Goal: Task Accomplishment & Management: Use online tool/utility

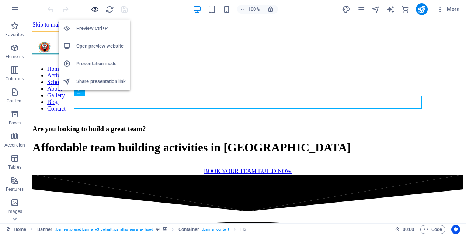
click at [95, 8] on icon "button" at bounding box center [95, 9] width 8 height 8
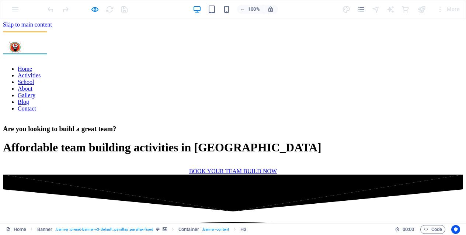
click at [36, 105] on link "Contact" at bounding box center [27, 108] width 18 height 6
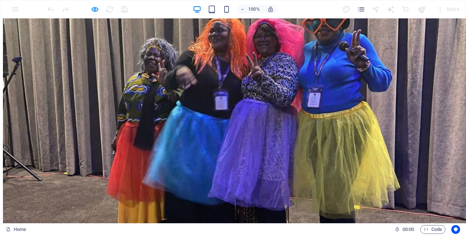
scroll to position [2552, 0]
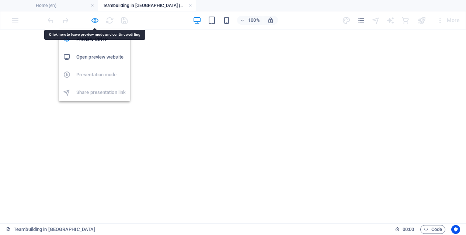
click at [96, 21] on icon "button" at bounding box center [95, 20] width 8 height 8
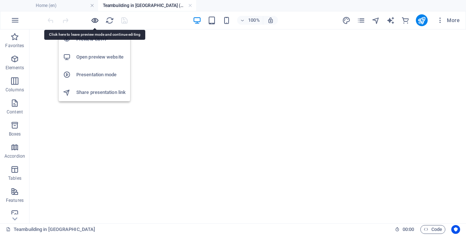
click at [94, 21] on icon "button" at bounding box center [95, 20] width 8 height 8
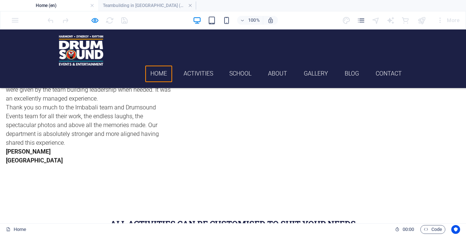
scroll to position [2531, 0]
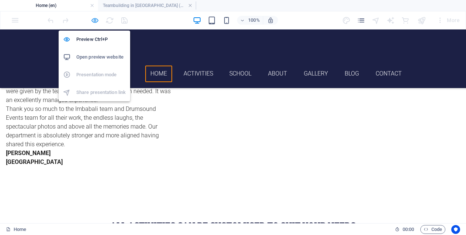
click at [95, 19] on icon "button" at bounding box center [95, 20] width 8 height 8
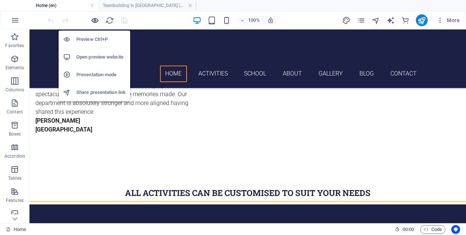
scroll to position [2717, 0]
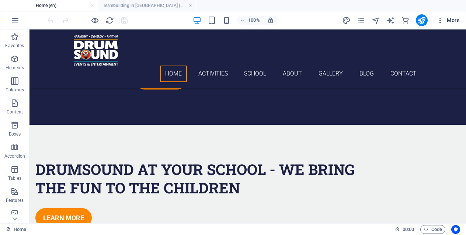
click at [440, 20] on icon "button" at bounding box center [440, 20] width 7 height 7
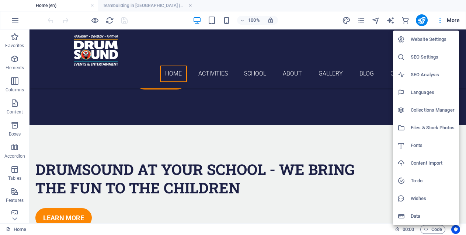
click at [440, 20] on div at bounding box center [233, 117] width 466 height 235
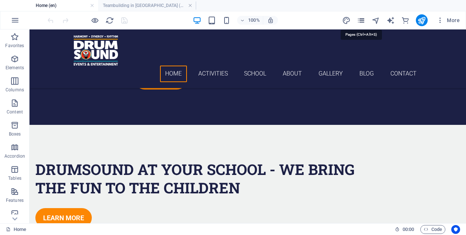
click at [365, 21] on icon "pages" at bounding box center [361, 20] width 8 height 8
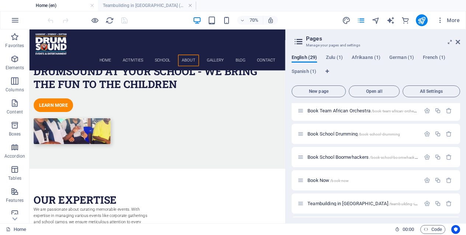
scroll to position [559, 0]
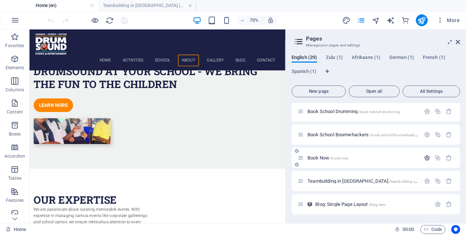
click at [424, 158] on icon "button" at bounding box center [427, 158] width 6 height 6
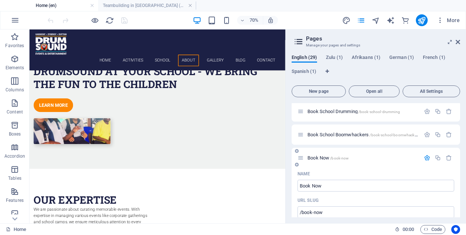
click at [370, 157] on p "Book Now /book-now" at bounding box center [363, 158] width 111 height 5
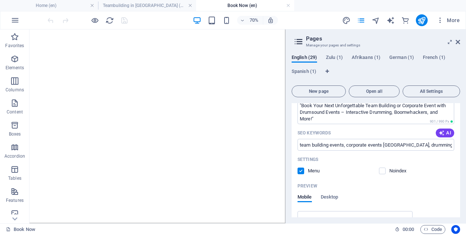
scroll to position [708, 0]
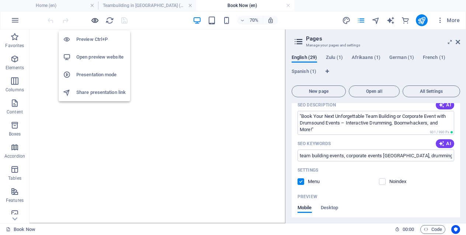
click at [93, 19] on icon "button" at bounding box center [95, 20] width 8 height 8
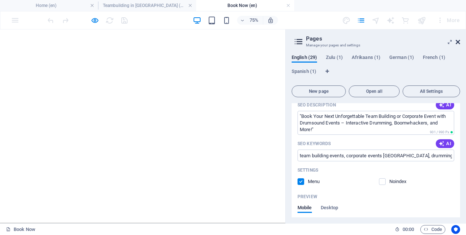
click at [459, 43] on icon at bounding box center [458, 42] width 4 height 6
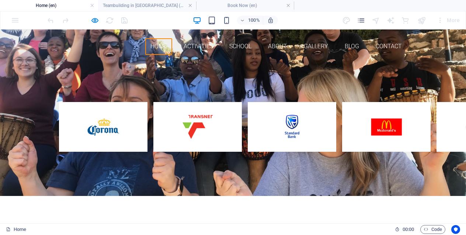
scroll to position [0, 0]
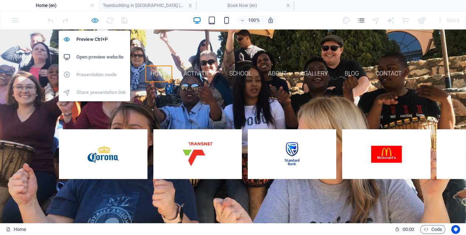
click at [97, 20] on icon "button" at bounding box center [95, 20] width 8 height 8
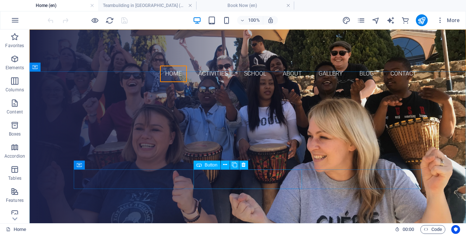
click at [205, 167] on span "Button" at bounding box center [211, 165] width 13 height 4
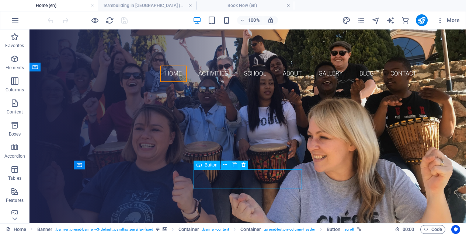
click at [205, 167] on span "Button" at bounding box center [211, 165] width 13 height 4
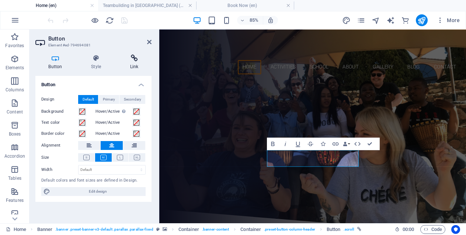
click at [132, 64] on h4 "Link" at bounding box center [134, 62] width 35 height 15
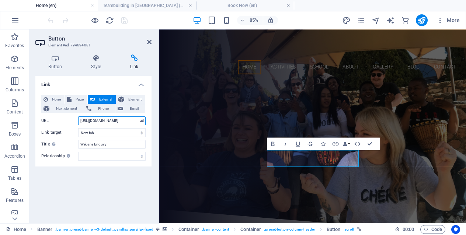
click at [107, 119] on input "https://forms.gle/vip8TFF9nxZGQWz79" at bounding box center [111, 121] width 67 height 9
click at [76, 99] on span "Page" at bounding box center [79, 99] width 11 height 9
select select
click at [128, 121] on select "Home Blog Gallery Corporate Team Drumming Corporate Fun Day Mixology Masterclas…" at bounding box center [111, 121] width 67 height 9
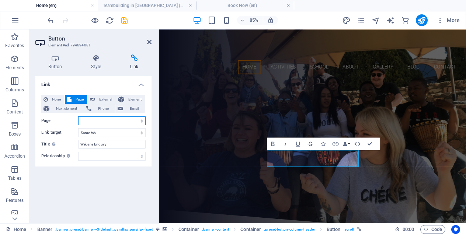
select select "26"
click at [78, 117] on select "Home Blog Gallery Corporate Team Drumming Corporate Fun Day Mixology Masterclas…" at bounding box center [111, 121] width 67 height 9
click at [122, 21] on icon "save" at bounding box center [124, 20] width 8 height 8
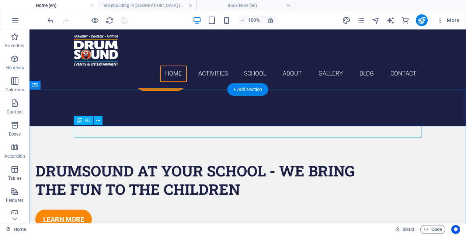
scroll to position [2715, 0]
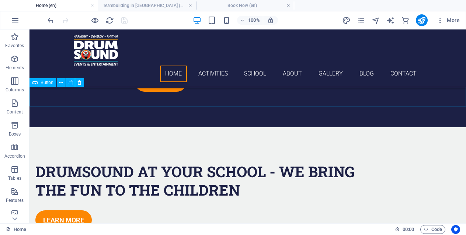
click at [46, 83] on span "Button" at bounding box center [47, 82] width 13 height 4
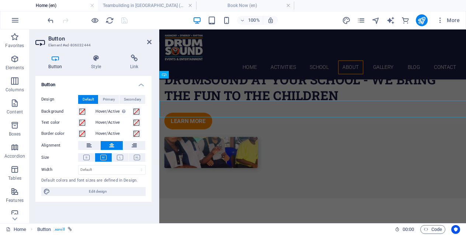
scroll to position [2689, 0]
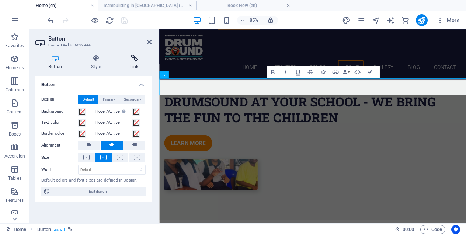
click at [134, 62] on h4 "Link" at bounding box center [134, 62] width 35 height 15
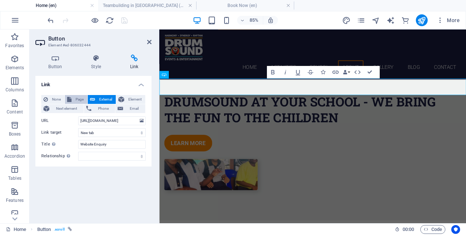
click at [76, 98] on span "Page" at bounding box center [79, 99] width 11 height 9
select select
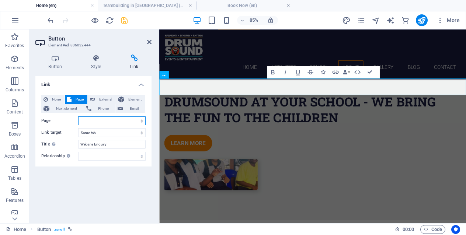
click at [131, 122] on select "Home Blog Gallery Corporate Team Drumming Corporate Fun Day Mixology Masterclas…" at bounding box center [111, 121] width 67 height 9
select select "26"
click at [78, 117] on select "Home Blog Gallery Corporate Team Drumming Corporate Fun Day Mixology Masterclas…" at bounding box center [111, 121] width 67 height 9
click at [124, 22] on icon "save" at bounding box center [124, 20] width 8 height 8
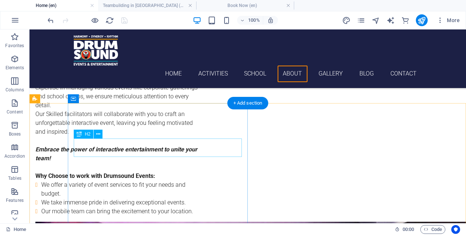
scroll to position [3005, 0]
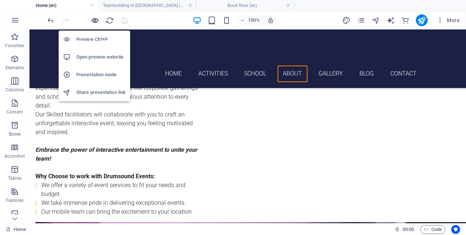
click at [96, 18] on icon "button" at bounding box center [95, 20] width 8 height 8
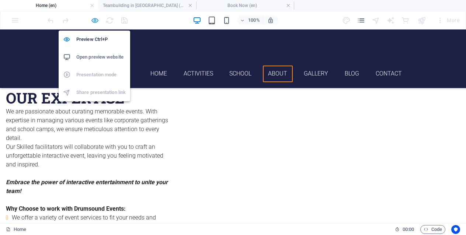
scroll to position [2818, 0]
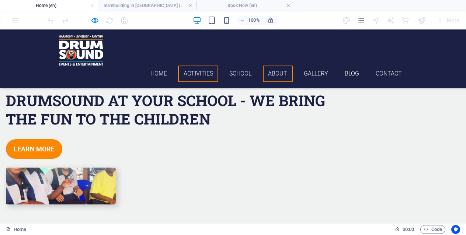
click at [201, 66] on link "Activities" at bounding box center [198, 74] width 40 height 17
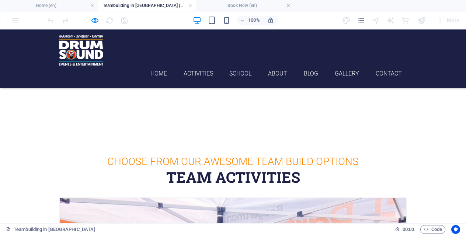
scroll to position [0, 0]
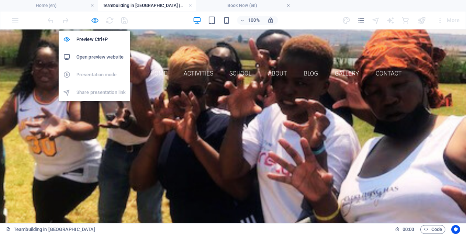
click at [94, 19] on icon "button" at bounding box center [95, 20] width 8 height 8
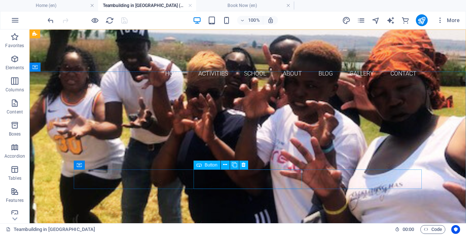
click at [210, 165] on span "Button" at bounding box center [211, 165] width 13 height 4
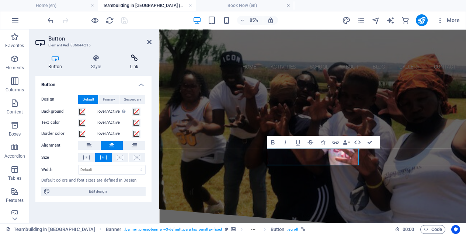
click at [129, 61] on icon at bounding box center [134, 58] width 35 height 7
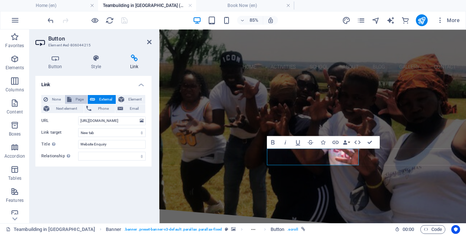
click at [79, 97] on span "Page" at bounding box center [79, 99] width 11 height 9
select select
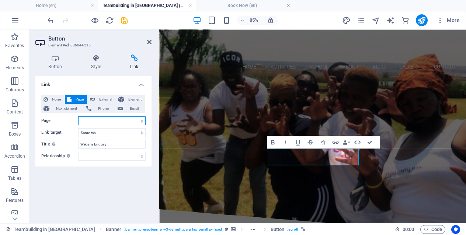
click at [106, 120] on select "Home Blog Gallery Corporate Team Drumming Corporate Fun Day Mixology Masterclas…" at bounding box center [111, 121] width 67 height 9
select select "26"
click at [78, 117] on select "Home Blog Gallery Corporate Team Drumming Corporate Fun Day Mixology Masterclas…" at bounding box center [111, 121] width 67 height 9
click at [126, 21] on icon "save" at bounding box center [124, 20] width 8 height 8
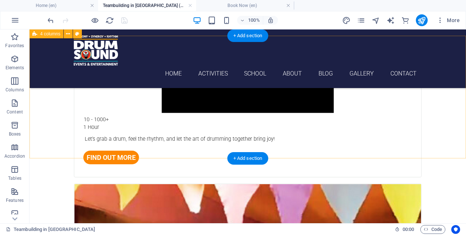
scroll to position [997, 0]
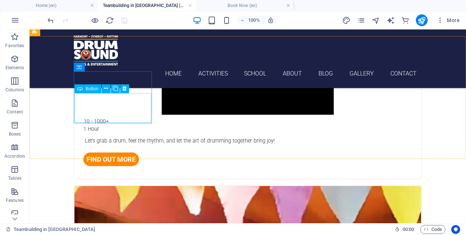
click at [91, 88] on span "Button" at bounding box center [92, 89] width 13 height 4
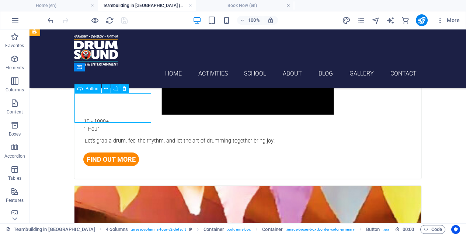
click at [91, 88] on span "Button" at bounding box center [92, 89] width 13 height 4
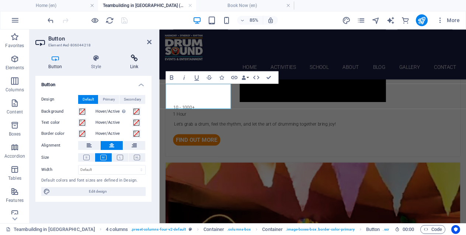
click at [136, 63] on h4 "Link" at bounding box center [134, 62] width 35 height 15
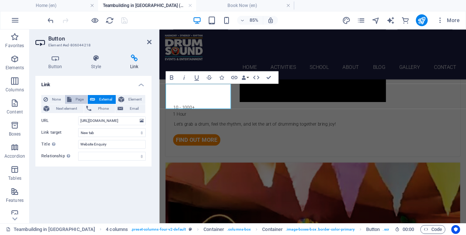
click at [78, 98] on span "Page" at bounding box center [79, 99] width 11 height 9
select select
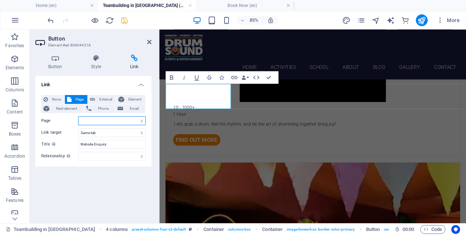
click at [125, 121] on select "Home Blog Gallery Corporate Team Drumming Corporate Fun Day Mixology Masterclas…" at bounding box center [111, 121] width 67 height 9
select select "26"
click at [78, 117] on select "Home Blog Gallery Corporate Team Drumming Corporate Fun Day Mixology Masterclas…" at bounding box center [111, 121] width 67 height 9
click at [122, 21] on icon "save" at bounding box center [124, 20] width 8 height 8
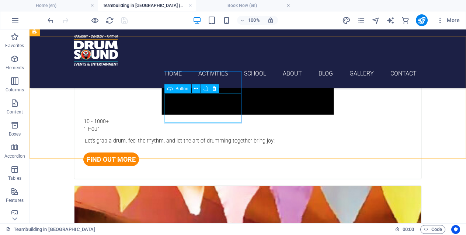
click at [180, 90] on span "Button" at bounding box center [182, 89] width 13 height 4
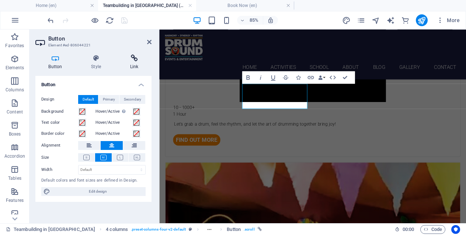
click at [137, 59] on icon at bounding box center [134, 58] width 35 height 7
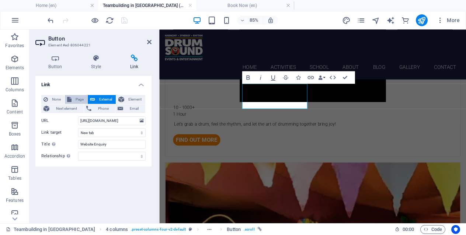
click at [75, 97] on span "Page" at bounding box center [79, 99] width 11 height 9
select select
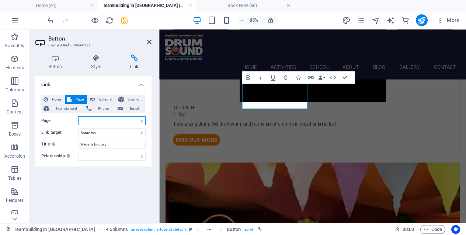
click at [96, 120] on select "Home Blog Gallery Corporate Team Drumming Corporate Fun Day Mixology Masterclas…" at bounding box center [111, 121] width 67 height 9
select select "26"
click at [78, 117] on select "Home Blog Gallery Corporate Team Drumming Corporate Fun Day Mixology Masterclas…" at bounding box center [111, 121] width 67 height 9
click at [125, 22] on icon "save" at bounding box center [124, 20] width 8 height 8
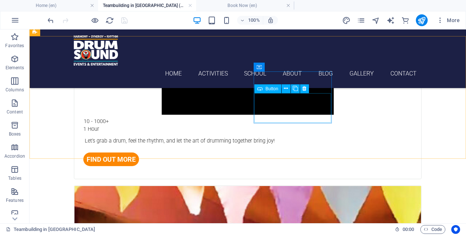
click at [271, 89] on span "Button" at bounding box center [271, 89] width 13 height 4
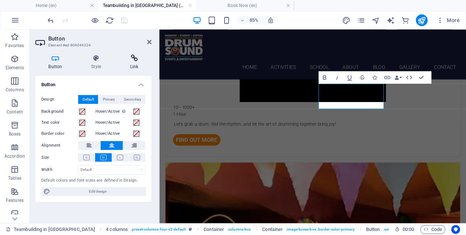
click at [139, 62] on h4 "Link" at bounding box center [134, 62] width 35 height 15
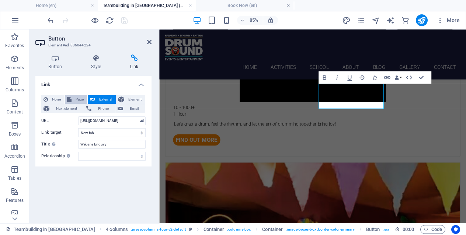
click at [78, 97] on span "Page" at bounding box center [79, 99] width 11 height 9
select select
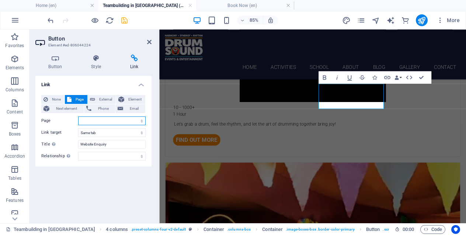
click at [100, 121] on select "Home Blog Gallery Corporate Team Drumming Corporate Fun Day Mixology Masterclas…" at bounding box center [111, 121] width 67 height 9
select select "26"
click at [78, 117] on select "Home Blog Gallery Corporate Team Drumming Corporate Fun Day Mixology Masterclas…" at bounding box center [111, 121] width 67 height 9
click at [125, 19] on icon "save" at bounding box center [124, 20] width 8 height 8
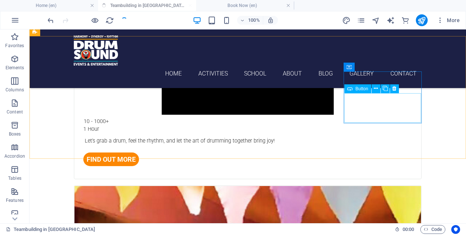
click at [359, 90] on span "Button" at bounding box center [361, 89] width 13 height 4
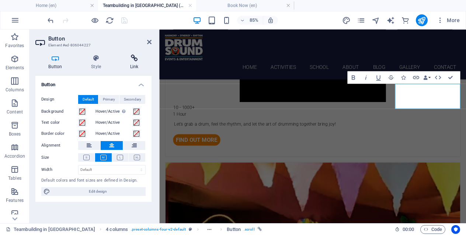
click at [132, 61] on icon at bounding box center [134, 58] width 35 height 7
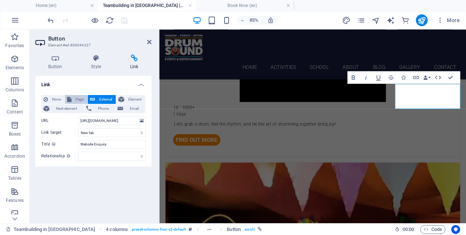
click at [79, 97] on span "Page" at bounding box center [79, 99] width 11 height 9
select select
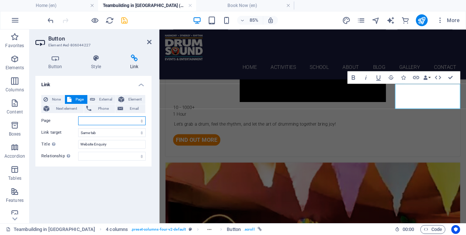
click at [99, 121] on select "Home Blog Gallery Corporate Team Drumming Corporate Fun Day Mixology Masterclas…" at bounding box center [111, 121] width 67 height 9
select select "26"
click at [78, 117] on select "Home Blog Gallery Corporate Team Drumming Corporate Fun Day Mixology Masterclas…" at bounding box center [111, 121] width 67 height 9
click at [123, 24] on icon "save" at bounding box center [124, 20] width 8 height 8
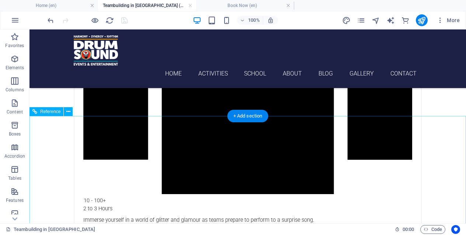
scroll to position [1771, 0]
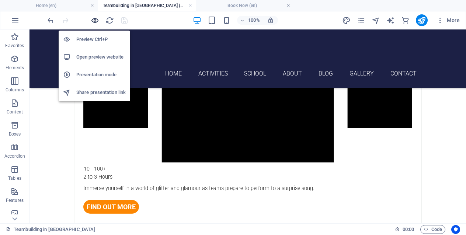
click at [95, 19] on icon "button" at bounding box center [95, 20] width 8 height 8
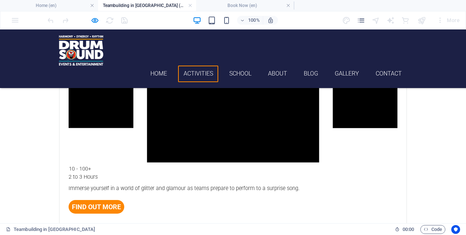
click at [193, 66] on link "Activities" at bounding box center [198, 74] width 40 height 17
click at [190, 6] on link at bounding box center [190, 5] width 4 height 7
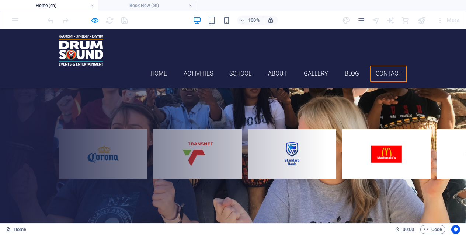
scroll to position [2818, 0]
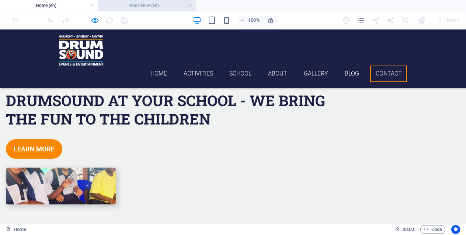
click at [151, 5] on h4 "Book Now (en)" at bounding box center [147, 5] width 98 height 8
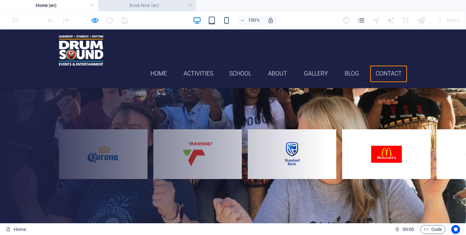
scroll to position [277, 0]
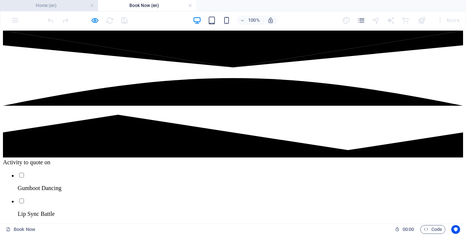
click at [73, 6] on h4 "Home (en)" at bounding box center [49, 5] width 98 height 8
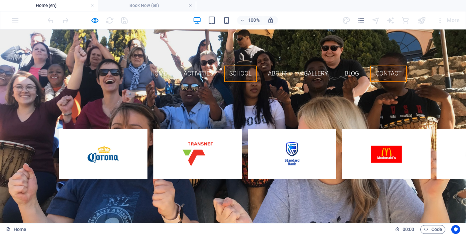
click at [234, 66] on link "School" at bounding box center [240, 74] width 33 height 17
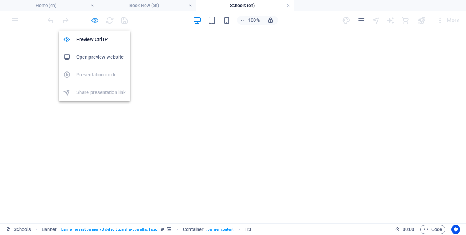
click at [93, 21] on icon "button" at bounding box center [95, 20] width 8 height 8
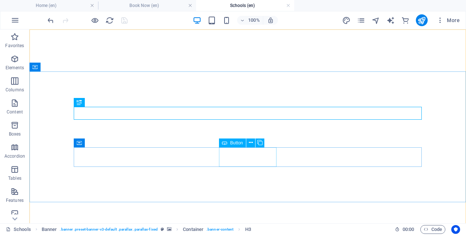
click at [238, 145] on span "Button" at bounding box center [236, 143] width 13 height 4
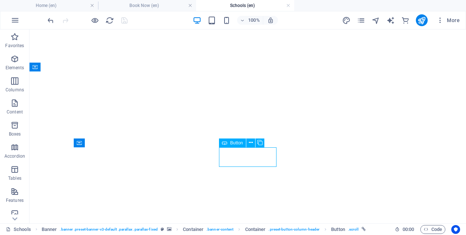
click at [238, 145] on span "Button" at bounding box center [236, 143] width 13 height 4
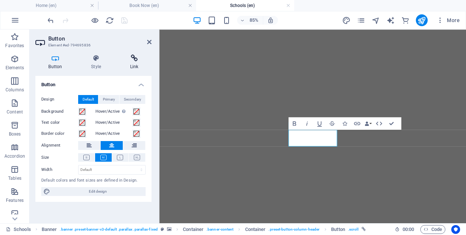
click at [134, 62] on h4 "Link" at bounding box center [134, 62] width 35 height 15
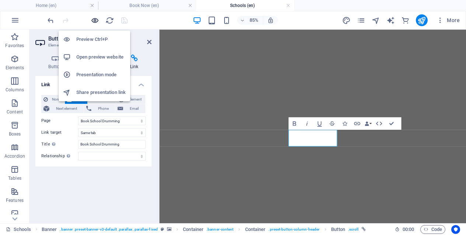
click at [96, 20] on icon "button" at bounding box center [95, 20] width 8 height 8
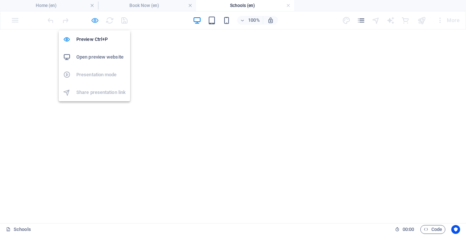
click at [98, 19] on icon "button" at bounding box center [95, 20] width 8 height 8
select select "24"
select select
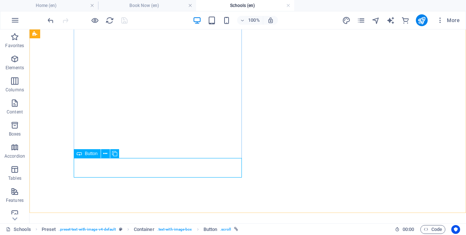
click at [88, 152] on span "Button" at bounding box center [91, 154] width 13 height 4
select select "24"
select select
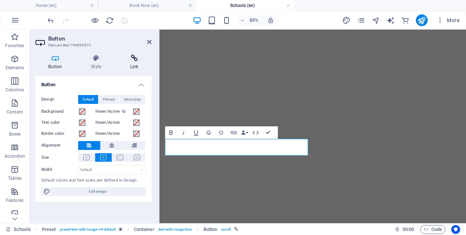
click at [133, 62] on icon at bounding box center [134, 58] width 35 height 7
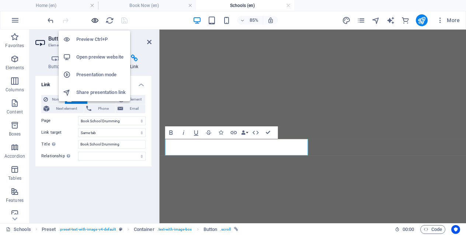
click at [94, 21] on icon "button" at bounding box center [95, 20] width 8 height 8
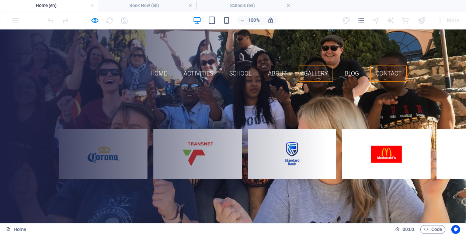
click at [316, 66] on link "Gallery" at bounding box center [316, 74] width 35 height 17
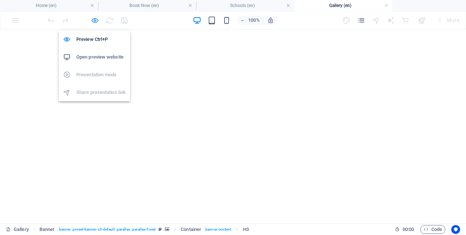
click at [93, 20] on icon "button" at bounding box center [95, 20] width 8 height 8
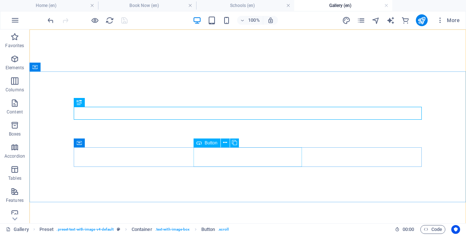
click at [205, 144] on span "Button" at bounding box center [211, 143] width 13 height 4
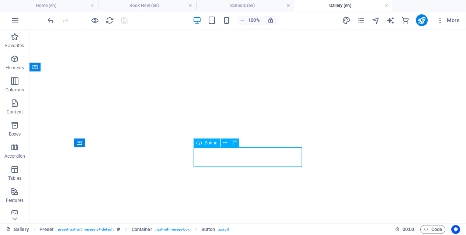
click at [205, 144] on span "Button" at bounding box center [211, 143] width 13 height 4
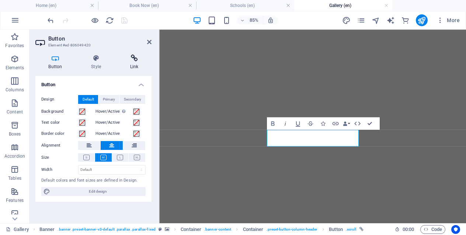
click at [127, 66] on h4 "Link" at bounding box center [134, 62] width 35 height 15
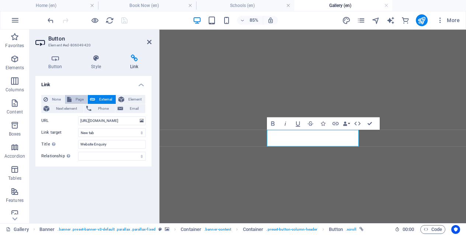
click at [74, 96] on span "Page" at bounding box center [79, 99] width 11 height 9
select select
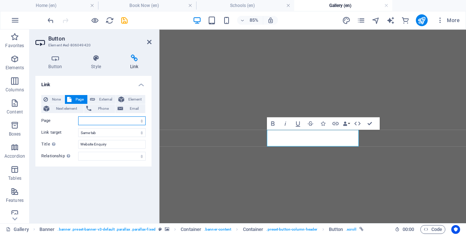
click at [110, 122] on select "Home Blog Gallery Corporate Team Drumming Corporate Fun Day Mixology Masterclas…" at bounding box center [111, 121] width 67 height 9
select select "26"
click at [78, 117] on select "Home Blog Gallery Corporate Team Drumming Corporate Fun Day Mixology Masterclas…" at bounding box center [111, 121] width 67 height 9
click at [123, 24] on icon "save" at bounding box center [124, 20] width 8 height 8
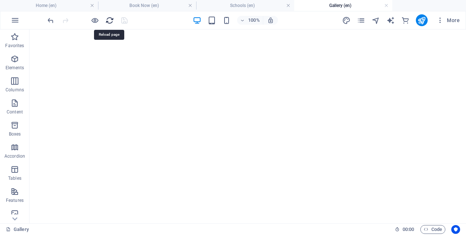
click at [113, 22] on icon "reload" at bounding box center [109, 20] width 8 height 8
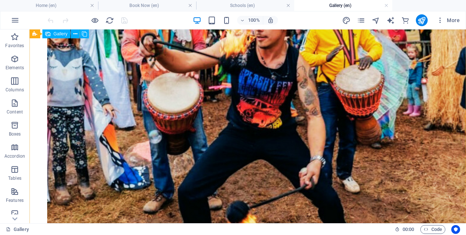
scroll to position [670, 0]
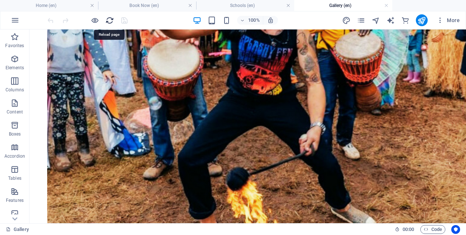
click at [108, 21] on icon "reload" at bounding box center [109, 20] width 8 height 8
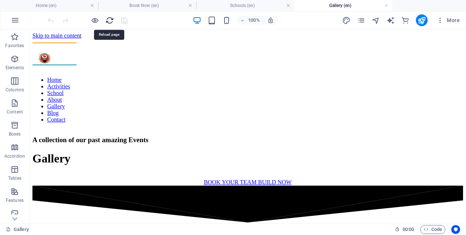
scroll to position [0, 0]
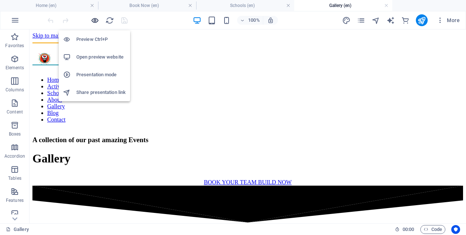
click at [96, 21] on icon "button" at bounding box center [95, 20] width 8 height 8
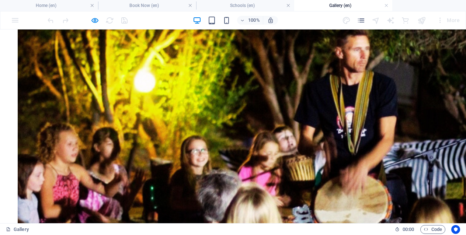
scroll to position [2922, 0]
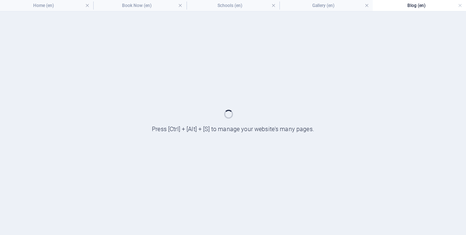
scroll to position [0, 0]
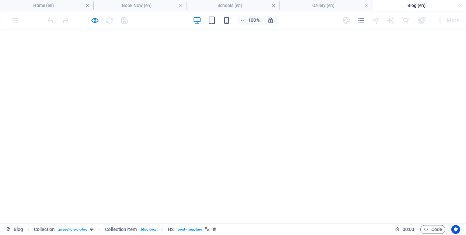
click at [461, 5] on link at bounding box center [460, 5] width 4 height 7
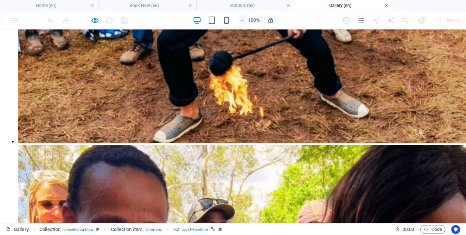
click at [386, 5] on link at bounding box center [386, 5] width 4 height 7
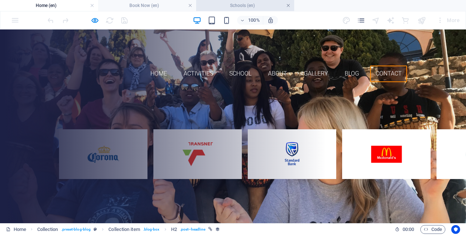
click at [287, 4] on link at bounding box center [288, 5] width 4 height 7
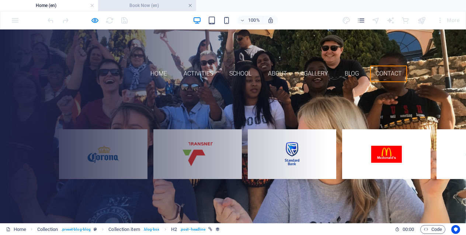
click at [189, 5] on link at bounding box center [190, 5] width 4 height 7
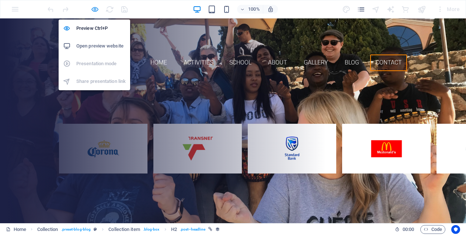
click at [96, 10] on icon "button" at bounding box center [95, 9] width 8 height 8
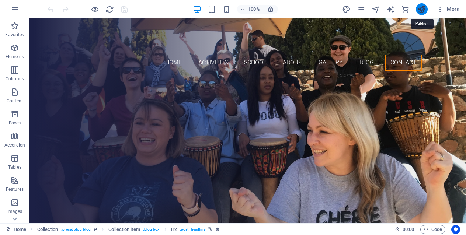
click at [420, 13] on icon "publish" at bounding box center [421, 9] width 8 height 8
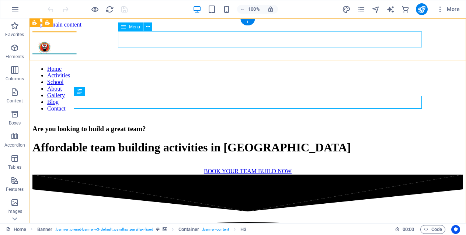
click at [210, 66] on nav "Home Activities School About Gallery Blog Contact" at bounding box center [247, 89] width 431 height 46
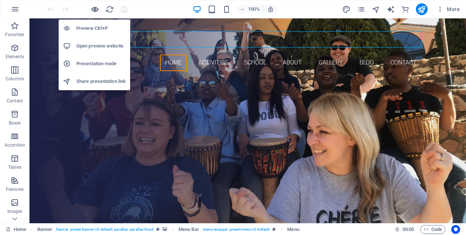
click at [94, 10] on icon "button" at bounding box center [95, 9] width 8 height 8
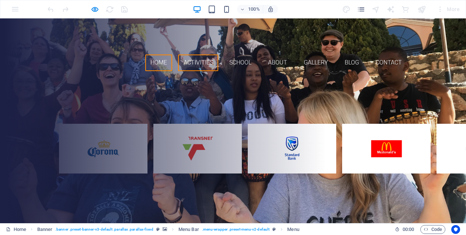
click at [202, 55] on link "Activities" at bounding box center [198, 63] width 40 height 17
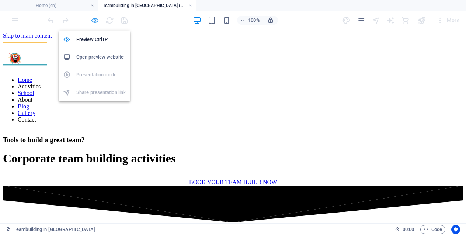
scroll to position [409, 0]
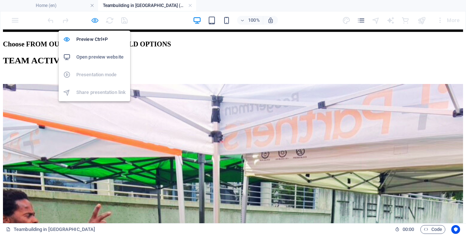
click at [97, 21] on icon "button" at bounding box center [95, 20] width 8 height 8
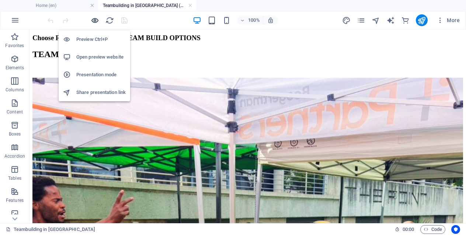
click at [95, 22] on icon "button" at bounding box center [95, 20] width 8 height 8
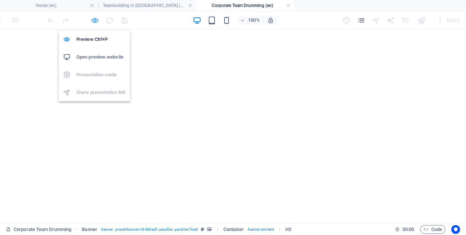
click at [97, 20] on icon "button" at bounding box center [95, 20] width 8 height 8
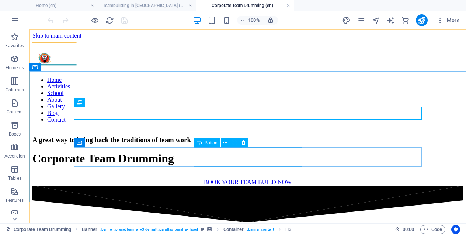
click at [211, 144] on span "Button" at bounding box center [211, 143] width 13 height 4
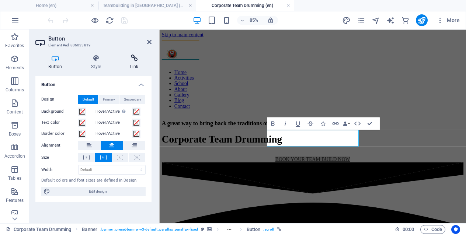
click at [132, 59] on icon at bounding box center [134, 58] width 35 height 7
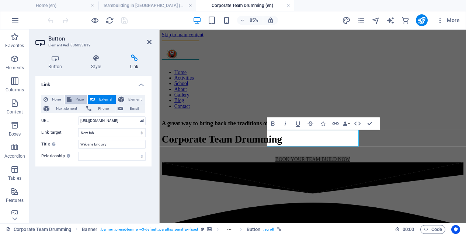
click at [78, 98] on span "Page" at bounding box center [79, 99] width 11 height 9
select select
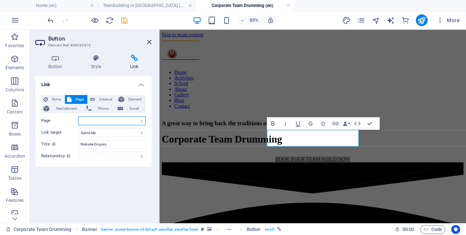
click at [113, 123] on select "Home Blog Gallery Corporate Team Drumming Corporate Fun Day Mixology Masterclas…" at bounding box center [111, 121] width 67 height 9
select select "26"
click at [78, 117] on select "Home Blog Gallery Corporate Team Drumming Corporate Fun Day Mixology Masterclas…" at bounding box center [111, 121] width 67 height 9
click at [124, 20] on icon "save" at bounding box center [124, 20] width 8 height 8
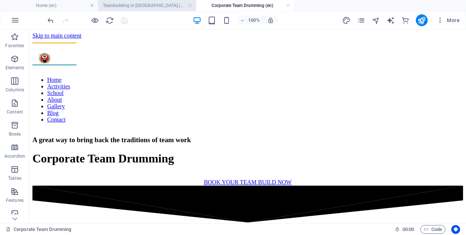
click at [170, 8] on h4 "Teambuilding in [GEOGRAPHIC_DATA] (en)" at bounding box center [147, 5] width 98 height 8
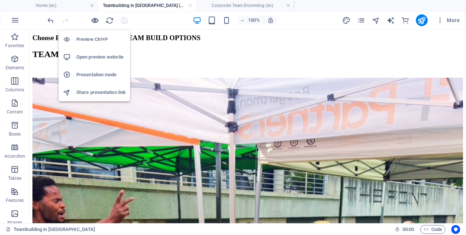
click at [92, 24] on icon "button" at bounding box center [95, 20] width 8 height 8
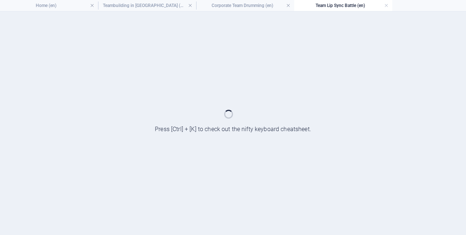
scroll to position [0, 0]
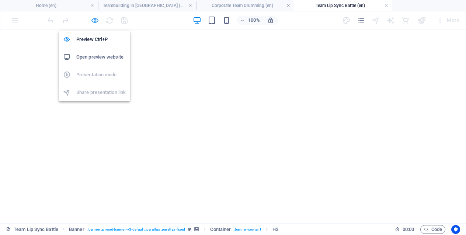
click at [94, 18] on icon "button" at bounding box center [95, 20] width 8 height 8
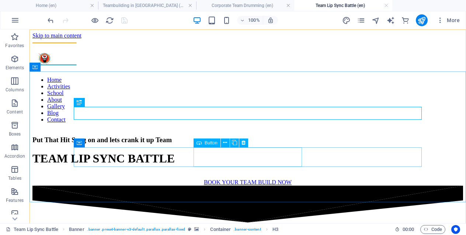
click at [210, 142] on span "Button" at bounding box center [211, 143] width 13 height 4
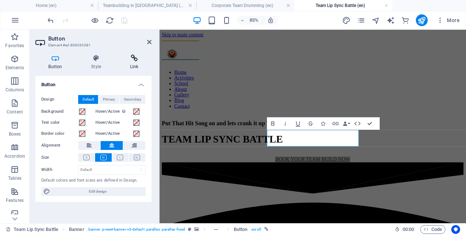
click at [131, 61] on icon at bounding box center [134, 58] width 35 height 7
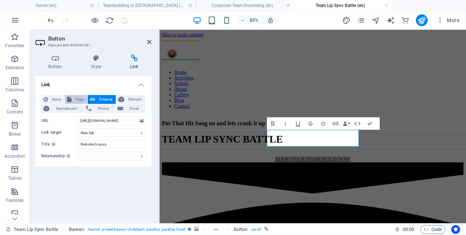
click at [78, 97] on span "Page" at bounding box center [79, 99] width 11 height 9
select select
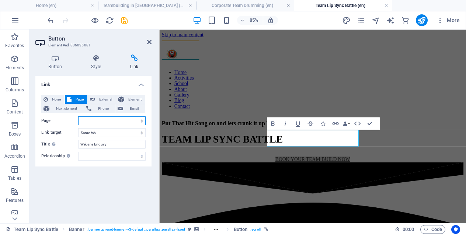
click at [98, 121] on select "Home Blog Gallery Corporate Team Drumming Corporate Fun Day Mixology Masterclas…" at bounding box center [111, 121] width 67 height 9
select select "26"
click at [78, 117] on select "Home Blog Gallery Corporate Team Drumming Corporate Fun Day Mixology Masterclas…" at bounding box center [111, 121] width 67 height 9
click at [124, 22] on icon "save" at bounding box center [124, 20] width 8 height 8
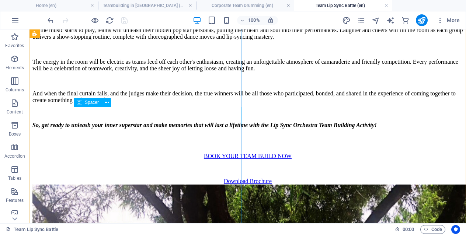
scroll to position [600, 0]
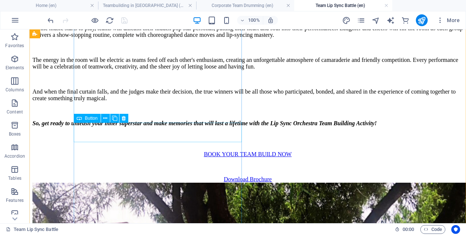
click at [94, 119] on span "Button" at bounding box center [91, 118] width 13 height 4
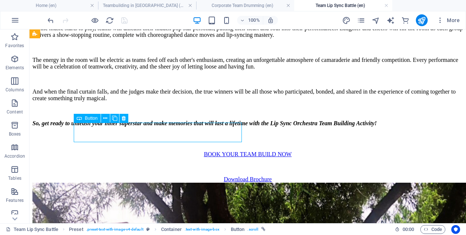
click at [94, 119] on span "Button" at bounding box center [91, 118] width 13 height 4
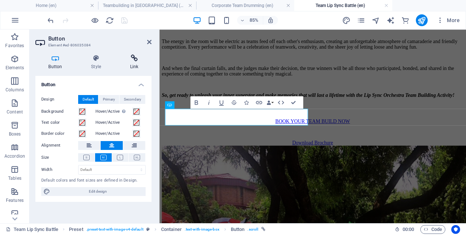
click at [132, 64] on h4 "Link" at bounding box center [134, 62] width 35 height 15
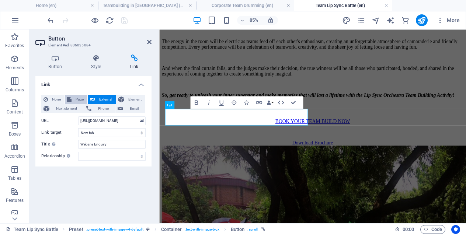
click at [77, 97] on span "Page" at bounding box center [79, 99] width 11 height 9
select select
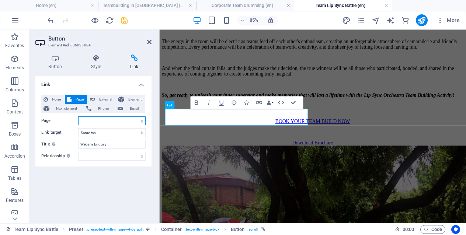
click at [100, 119] on select "Home Blog Gallery Corporate Team Drumming Corporate Fun Day Mixology Masterclas…" at bounding box center [111, 121] width 67 height 9
select select "26"
click at [78, 117] on select "Home Blog Gallery Corporate Team Drumming Corporate Fun Day Mixology Masterclas…" at bounding box center [111, 121] width 67 height 9
click at [124, 20] on icon "save" at bounding box center [124, 20] width 8 height 8
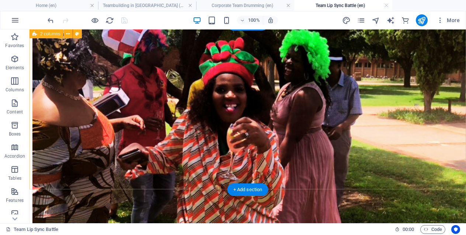
scroll to position [864, 0]
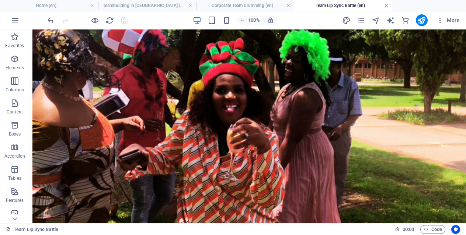
click at [386, 3] on link at bounding box center [386, 5] width 4 height 7
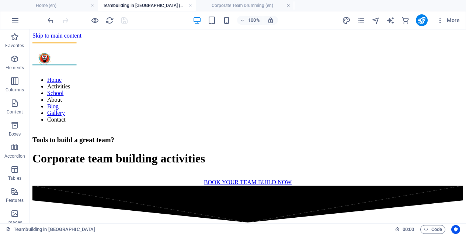
scroll to position [409, 0]
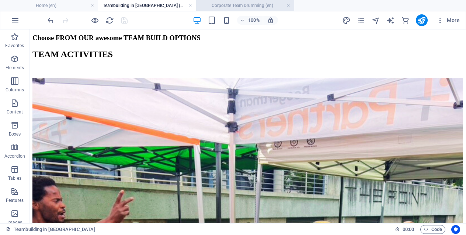
click at [239, 4] on h4 "Corporate Team Drumming (en)" at bounding box center [245, 5] width 98 height 8
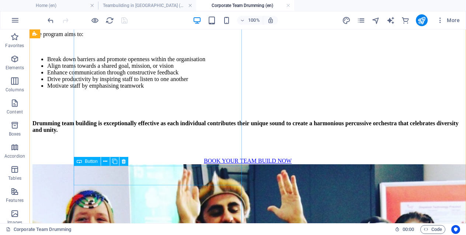
scroll to position [652, 0]
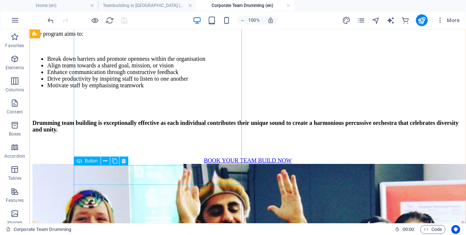
click at [90, 160] on span "Button" at bounding box center [91, 161] width 13 height 4
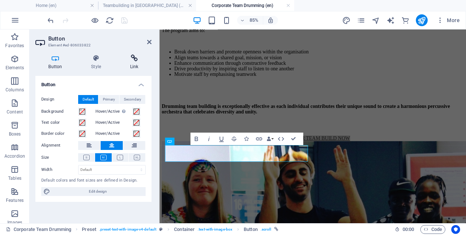
click at [128, 63] on h4 "Link" at bounding box center [134, 62] width 35 height 15
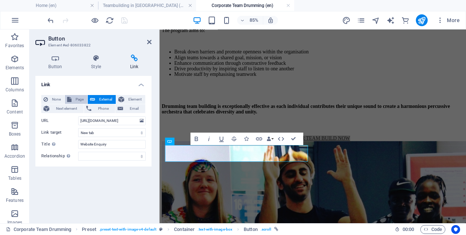
click at [83, 97] on span "Page" at bounding box center [79, 99] width 11 height 9
select select
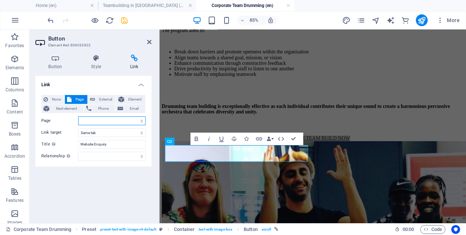
click at [136, 122] on select "Home Blog Gallery Corporate Team Drumming Corporate Fun Day Mixology Masterclas…" at bounding box center [111, 121] width 67 height 9
select select "26"
click at [78, 117] on select "Home Blog Gallery Corporate Team Drumming Corporate Fun Day Mixology Masterclas…" at bounding box center [111, 121] width 67 height 9
click at [125, 18] on icon "save" at bounding box center [124, 20] width 8 height 8
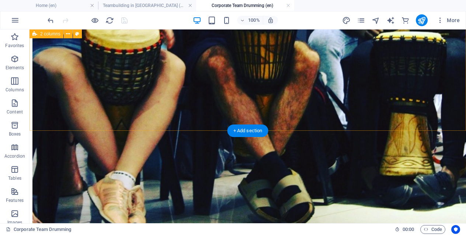
scroll to position [1010, 0]
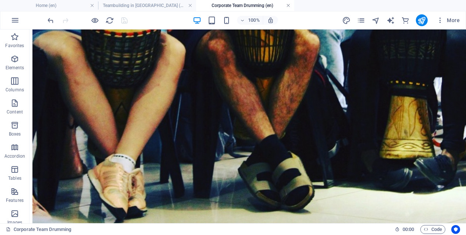
click at [287, 3] on link at bounding box center [288, 5] width 4 height 7
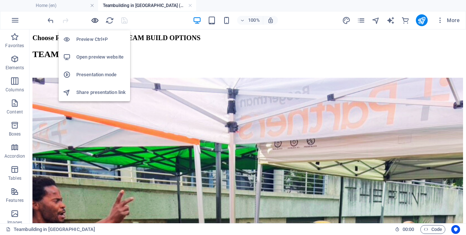
click at [96, 21] on icon "button" at bounding box center [95, 20] width 8 height 8
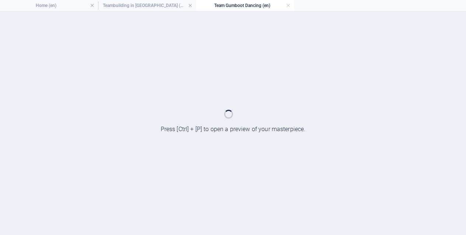
scroll to position [0, 0]
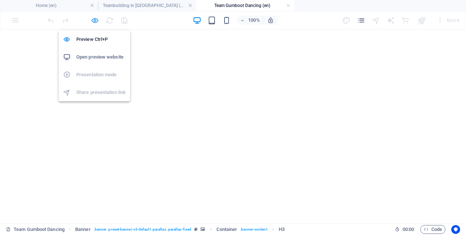
click at [97, 21] on icon "button" at bounding box center [95, 20] width 8 height 8
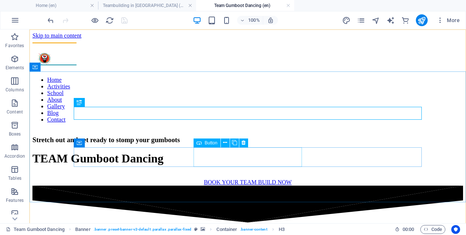
click at [210, 144] on span "Button" at bounding box center [211, 143] width 13 height 4
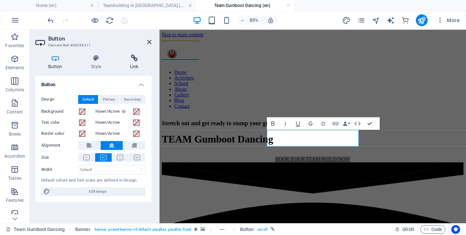
click at [125, 57] on icon at bounding box center [134, 58] width 35 height 7
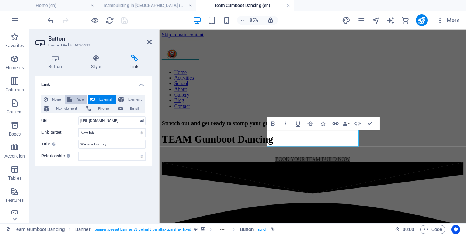
click at [75, 100] on span "Page" at bounding box center [79, 99] width 11 height 9
select select
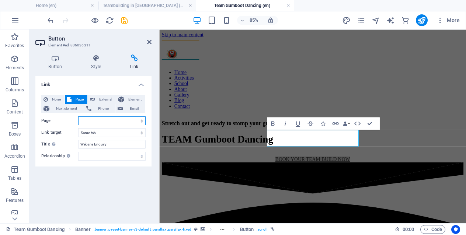
click at [101, 122] on select "Home Blog Gallery Corporate Team Drumming Corporate Fun Day Mixology Masterclas…" at bounding box center [111, 121] width 67 height 9
select select "26"
click at [78, 117] on select "Home Blog Gallery Corporate Team Drumming Corporate Fun Day Mixology Masterclas…" at bounding box center [111, 121] width 67 height 9
click at [126, 15] on div at bounding box center [87, 20] width 83 height 12
click at [126, 18] on icon "save" at bounding box center [124, 20] width 8 height 8
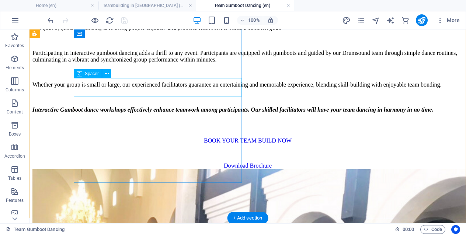
scroll to position [493, 0]
click at [88, 119] on div at bounding box center [247, 128] width 431 height 18
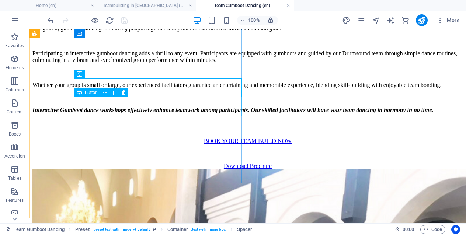
click at [92, 94] on span "Button" at bounding box center [91, 92] width 13 height 4
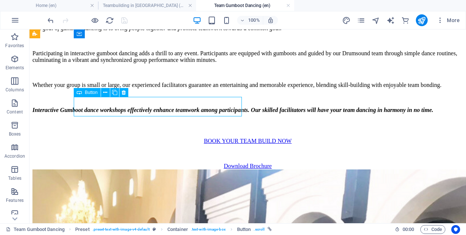
click at [92, 94] on span "Button" at bounding box center [91, 92] width 13 height 4
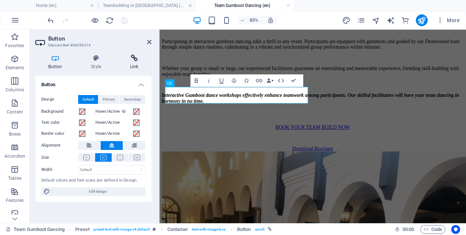
click at [132, 61] on icon at bounding box center [134, 58] width 35 height 7
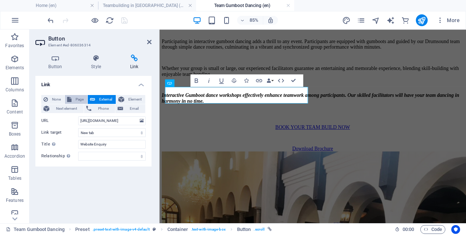
click at [82, 97] on span "Page" at bounding box center [79, 99] width 11 height 9
select select
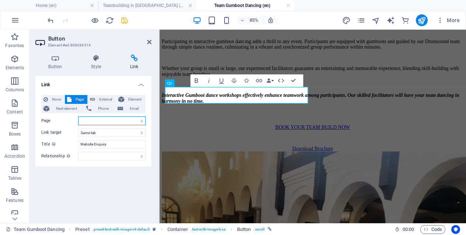
click at [102, 121] on select "Home Blog Gallery Corporate Team Drumming Corporate Fun Day Mixology Masterclas…" at bounding box center [111, 121] width 67 height 9
select select "26"
click at [78, 117] on select "Home Blog Gallery Corporate Team Drumming Corporate Fun Day Mixology Masterclas…" at bounding box center [111, 121] width 67 height 9
click at [121, 19] on icon "save" at bounding box center [124, 20] width 8 height 8
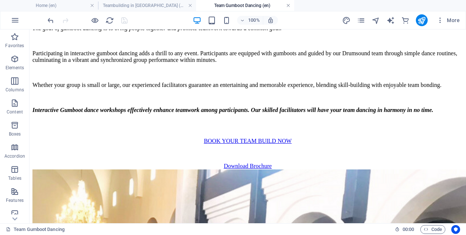
click at [287, 3] on link at bounding box center [288, 5] width 4 height 7
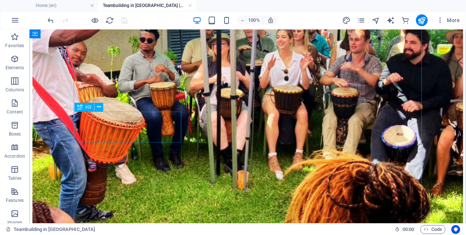
scroll to position [619, 0]
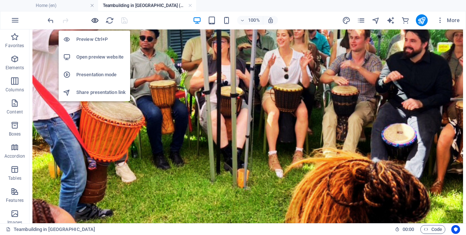
click at [96, 20] on icon "button" at bounding box center [95, 20] width 8 height 8
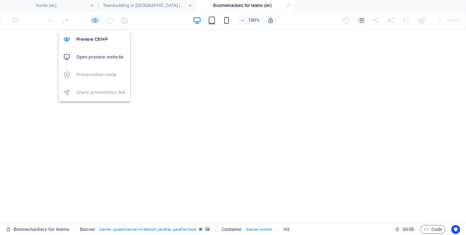
click at [95, 17] on icon "button" at bounding box center [95, 20] width 8 height 8
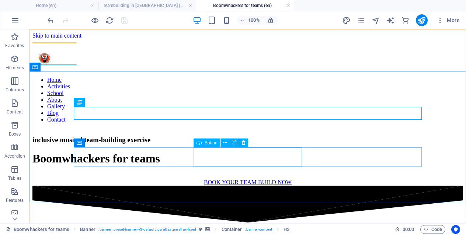
click at [211, 145] on span "Button" at bounding box center [211, 143] width 13 height 4
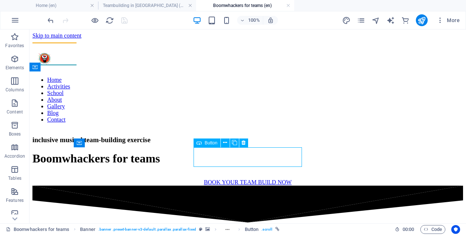
click at [211, 145] on span "Button" at bounding box center [211, 143] width 13 height 4
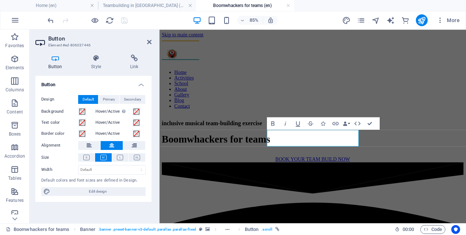
click at [128, 52] on div "Button Style Link Button Design Default Primary Secondary Background Hover/Acti…" at bounding box center [93, 136] width 128 height 175
click at [134, 58] on icon at bounding box center [134, 58] width 35 height 7
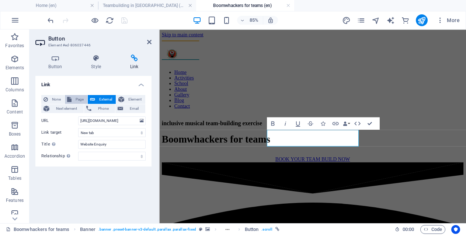
click at [83, 99] on span "Page" at bounding box center [79, 99] width 11 height 9
select select
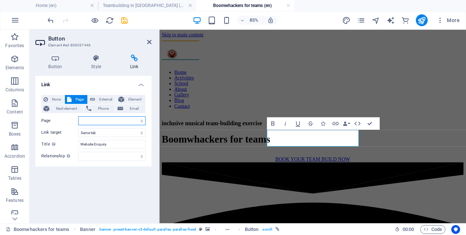
click at [92, 118] on select "Home Blog Gallery Corporate Team Drumming Corporate Fun Day Mixology Masterclas…" at bounding box center [111, 121] width 67 height 9
select select "26"
click at [78, 117] on select "Home Blog Gallery Corporate Team Drumming Corporate Fun Day Mixology Masterclas…" at bounding box center [111, 121] width 67 height 9
click at [124, 20] on icon "save" at bounding box center [124, 20] width 8 height 8
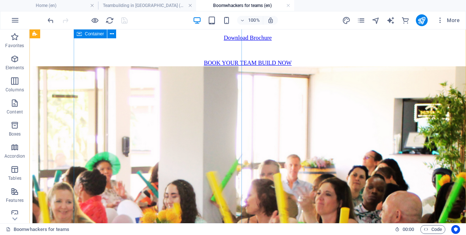
scroll to position [635, 0]
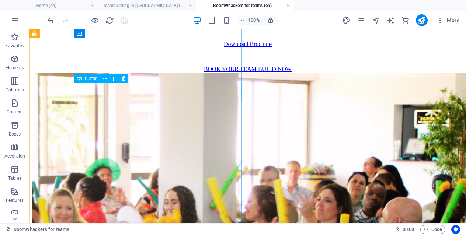
click at [88, 80] on span "Button" at bounding box center [91, 78] width 13 height 4
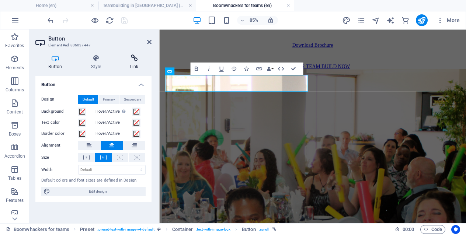
click at [135, 64] on h4 "Link" at bounding box center [134, 62] width 35 height 15
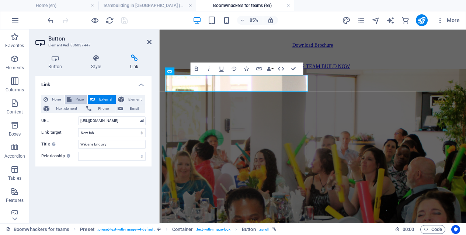
click at [79, 97] on span "Page" at bounding box center [79, 99] width 11 height 9
select select
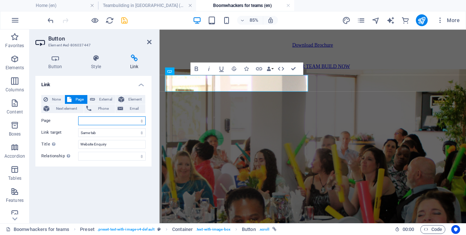
click at [94, 121] on select "Home Blog Gallery Corporate Team Drumming Corporate Fun Day Mixology Masterclas…" at bounding box center [111, 121] width 67 height 9
select select "26"
click at [78, 117] on select "Home Blog Gallery Corporate Team Drumming Corporate Fun Day Mixology Masterclas…" at bounding box center [111, 121] width 67 height 9
click at [124, 21] on icon "save" at bounding box center [124, 20] width 8 height 8
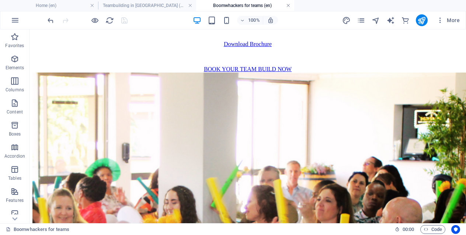
click at [286, 5] on link at bounding box center [288, 5] width 4 height 7
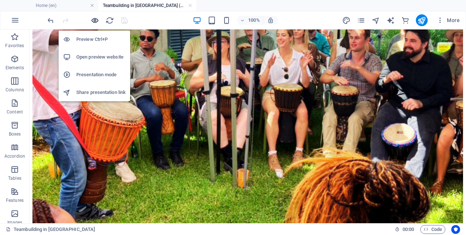
click at [95, 20] on icon "button" at bounding box center [95, 20] width 8 height 8
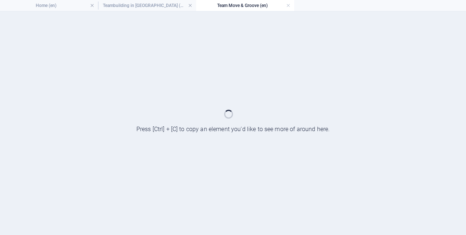
scroll to position [0, 0]
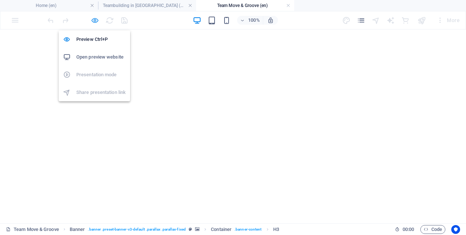
click at [94, 21] on icon "button" at bounding box center [95, 20] width 8 height 8
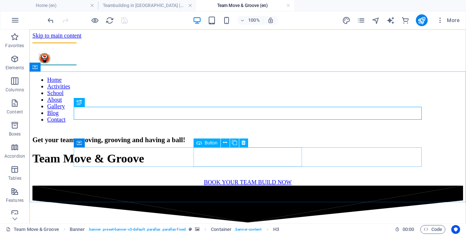
click at [212, 142] on span "Button" at bounding box center [211, 143] width 13 height 4
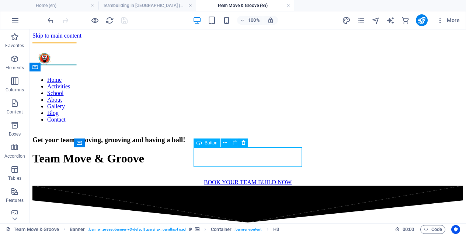
click at [212, 142] on span "Button" at bounding box center [211, 143] width 13 height 4
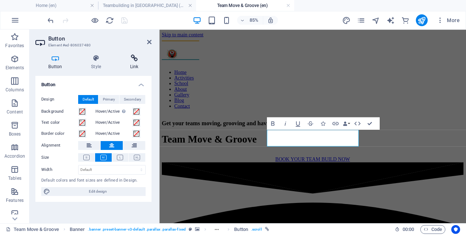
click at [130, 60] on icon at bounding box center [134, 58] width 35 height 7
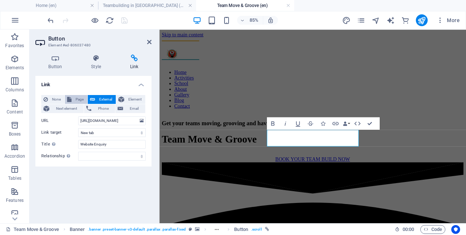
click at [77, 98] on span "Page" at bounding box center [79, 99] width 11 height 9
select select
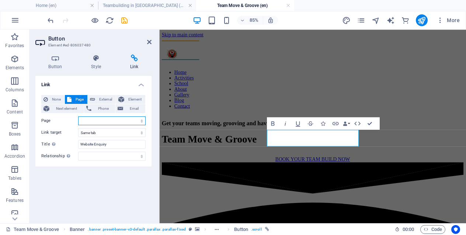
click at [91, 118] on select "Home Blog Gallery Corporate Team Drumming Corporate Fun Day Mixology Masterclas…" at bounding box center [111, 121] width 67 height 9
select select "26"
click at [78, 117] on select "Home Blog Gallery Corporate Team Drumming Corporate Fun Day Mixology Masterclas…" at bounding box center [111, 121] width 67 height 9
click at [124, 24] on icon "save" at bounding box center [124, 20] width 8 height 8
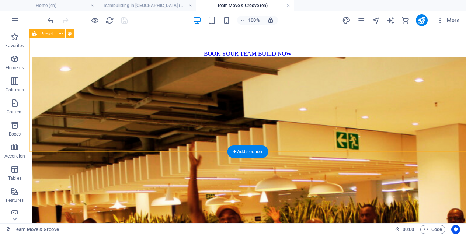
scroll to position [568, 0]
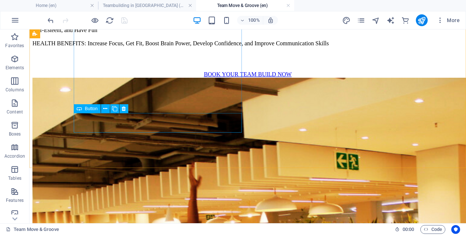
click at [90, 109] on span "Button" at bounding box center [91, 109] width 13 height 4
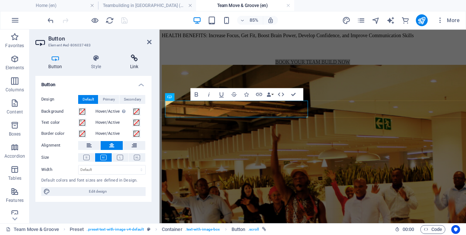
click at [131, 63] on h4 "Link" at bounding box center [134, 62] width 35 height 15
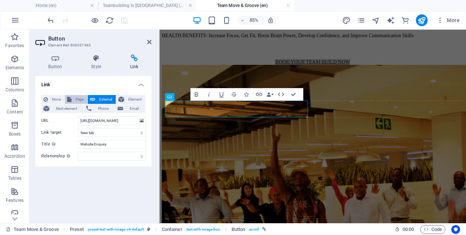
click at [76, 99] on span "Page" at bounding box center [79, 99] width 11 height 9
select select
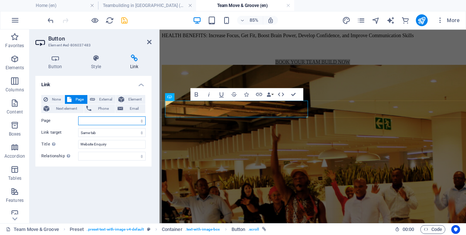
click at [93, 120] on select "Home Blog Gallery Corporate Team Drumming Corporate Fun Day Mixology Masterclas…" at bounding box center [111, 121] width 67 height 9
select select "26"
click at [78, 117] on select "Home Blog Gallery Corporate Team Drumming Corporate Fun Day Mixology Masterclas…" at bounding box center [111, 121] width 67 height 9
click at [123, 16] on icon "save" at bounding box center [124, 20] width 8 height 8
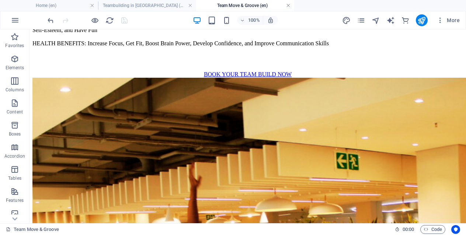
click at [288, 6] on link at bounding box center [288, 5] width 4 height 7
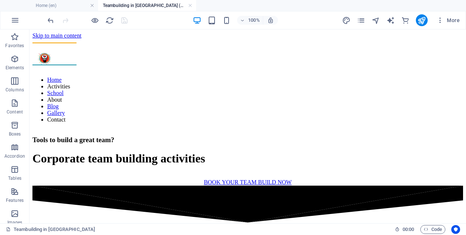
scroll to position [619, 0]
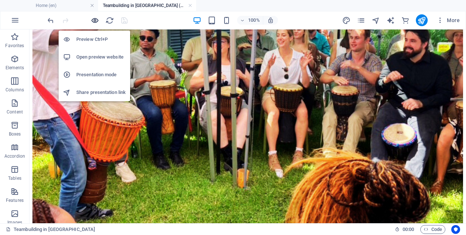
click at [97, 19] on icon "button" at bounding box center [95, 20] width 8 height 8
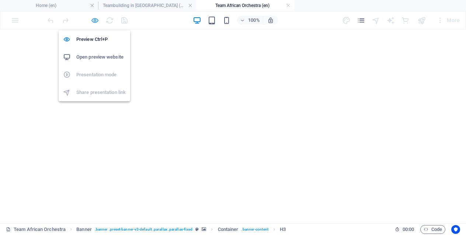
click at [96, 22] on icon "button" at bounding box center [95, 20] width 8 height 8
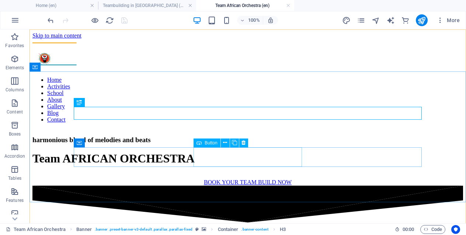
click at [206, 142] on span "Button" at bounding box center [211, 143] width 13 height 4
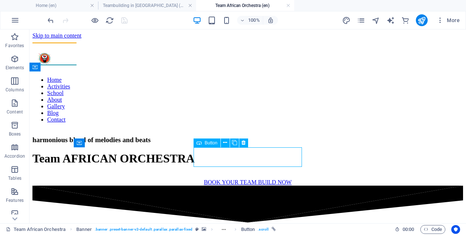
click at [206, 142] on span "Button" at bounding box center [211, 143] width 13 height 4
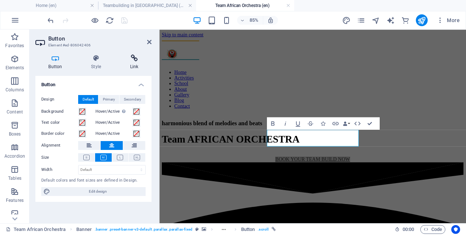
click at [132, 63] on h4 "Link" at bounding box center [134, 62] width 35 height 15
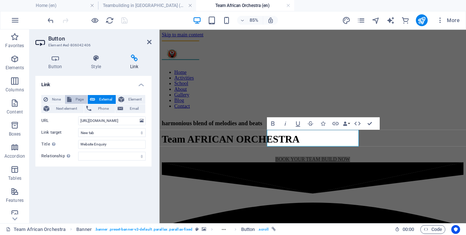
click at [77, 97] on span "Page" at bounding box center [79, 99] width 11 height 9
select select
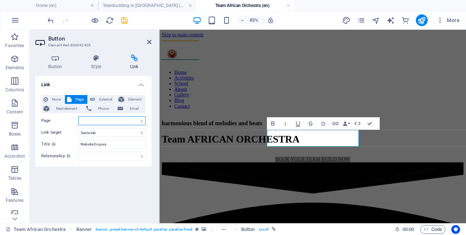
click at [97, 121] on select "Home Blog Gallery Corporate Team Drumming Corporate Fun Day Mixology Masterclas…" at bounding box center [111, 121] width 67 height 9
select select "26"
click at [78, 117] on select "Home Blog Gallery Corporate Team Drumming Corporate Fun Day Mixology Masterclas…" at bounding box center [111, 121] width 67 height 9
click at [123, 20] on icon "save" at bounding box center [124, 20] width 8 height 8
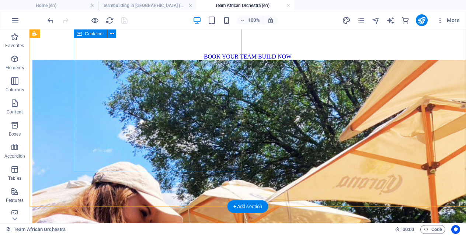
scroll to position [521, 0]
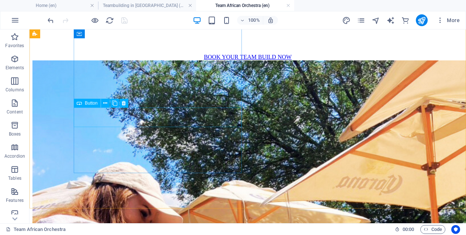
click at [90, 102] on span "Button" at bounding box center [91, 103] width 13 height 4
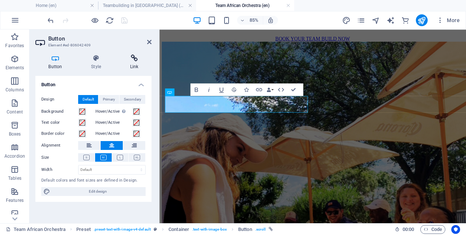
click at [133, 64] on h4 "Link" at bounding box center [134, 62] width 35 height 15
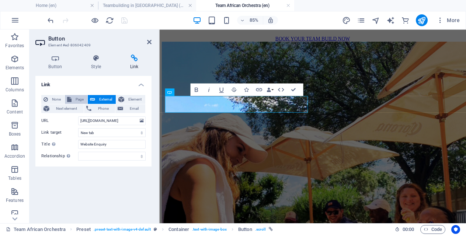
click at [79, 98] on span "Page" at bounding box center [79, 99] width 11 height 9
select select
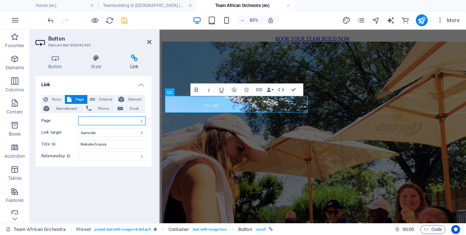
click at [96, 121] on select "Home Blog Gallery Corporate Team Drumming Corporate Fun Day Mixology Masterclas…" at bounding box center [111, 121] width 67 height 9
select select "26"
click at [78, 117] on select "Home Blog Gallery Corporate Team Drumming Corporate Fun Day Mixology Masterclas…" at bounding box center [111, 121] width 67 height 9
click at [125, 20] on icon "save" at bounding box center [124, 20] width 8 height 8
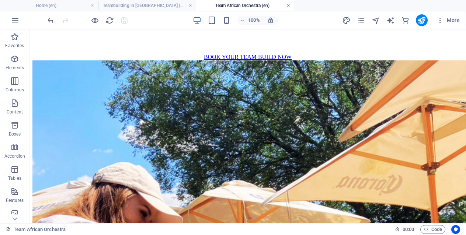
click at [287, 4] on link at bounding box center [288, 5] width 4 height 7
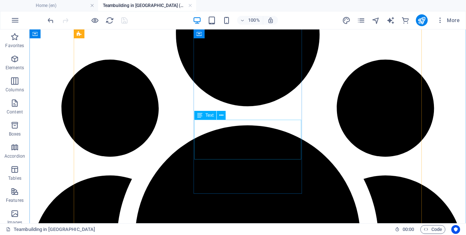
scroll to position [999, 0]
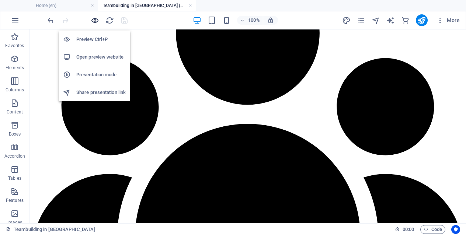
click at [97, 21] on icon "button" at bounding box center [95, 20] width 8 height 8
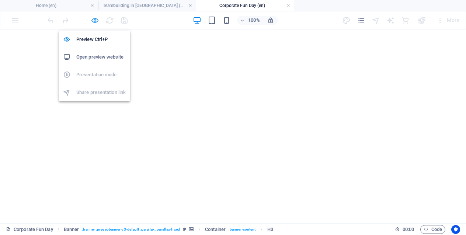
click at [97, 19] on icon "button" at bounding box center [95, 20] width 8 height 8
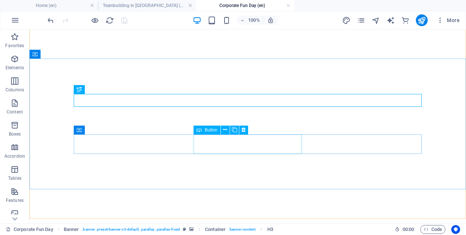
click at [212, 132] on span "Button" at bounding box center [211, 130] width 13 height 4
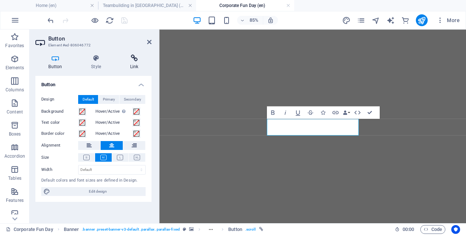
click at [133, 65] on h4 "Link" at bounding box center [134, 62] width 35 height 15
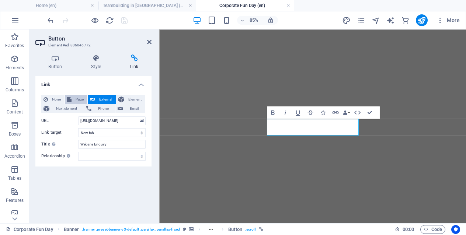
click at [79, 97] on span "Page" at bounding box center [79, 99] width 11 height 9
select select
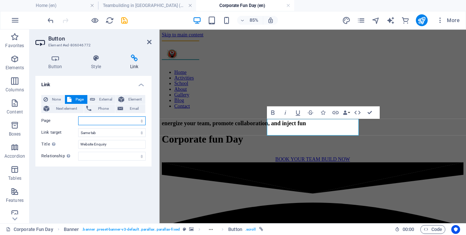
scroll to position [13, 0]
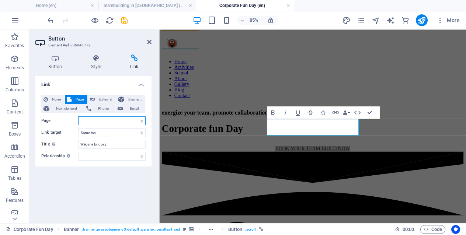
click at [95, 119] on select "Home Blog Gallery Corporate Team Drumming Corporate Fun Day Mixology Masterclas…" at bounding box center [111, 121] width 67 height 9
select select "26"
click at [78, 117] on select "Home Blog Gallery Corporate Team Drumming Corporate Fun Day Mixology Masterclas…" at bounding box center [111, 121] width 67 height 9
click at [125, 24] on icon "save" at bounding box center [124, 20] width 8 height 8
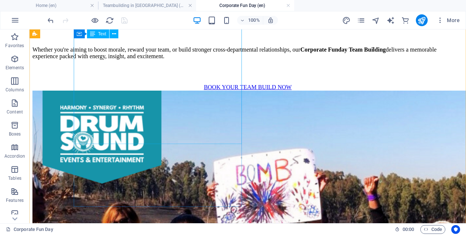
scroll to position [977, 0]
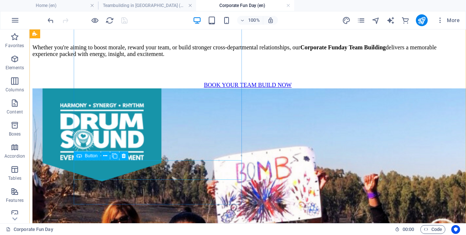
click at [90, 155] on span "Button" at bounding box center [91, 156] width 13 height 4
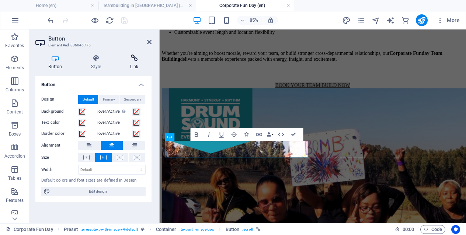
click at [135, 58] on icon at bounding box center [134, 58] width 35 height 7
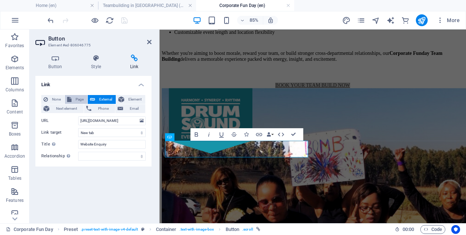
click at [81, 97] on span "Page" at bounding box center [79, 99] width 11 height 9
select select
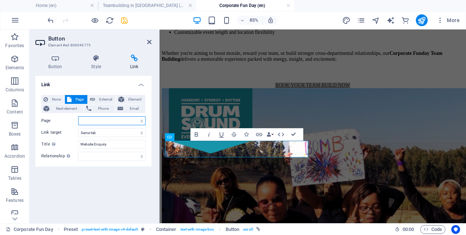
click at [129, 121] on select "Home Blog Gallery Corporate Team Drumming Corporate Fun Day Mixology Masterclas…" at bounding box center [111, 121] width 67 height 9
select select "26"
click at [78, 117] on select "Home Blog Gallery Corporate Team Drumming Corporate Fun Day Mixology Masterclas…" at bounding box center [111, 121] width 67 height 9
click at [125, 23] on icon "save" at bounding box center [124, 20] width 8 height 8
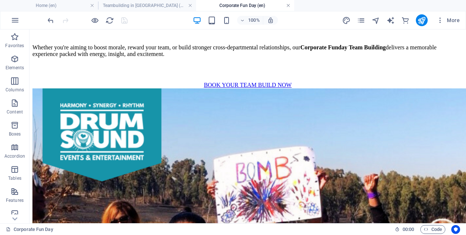
click at [288, 5] on link at bounding box center [288, 5] width 4 height 7
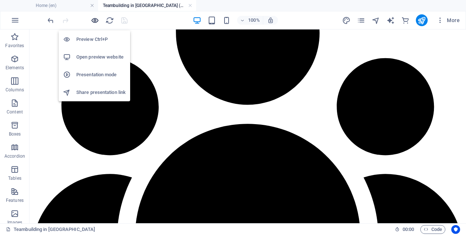
click at [93, 19] on icon "button" at bounding box center [95, 20] width 8 height 8
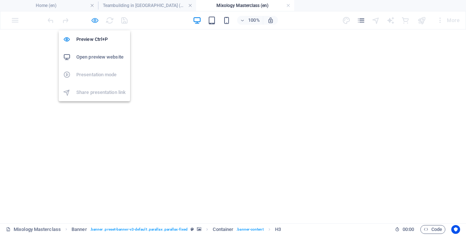
click at [93, 20] on icon "button" at bounding box center [95, 20] width 8 height 8
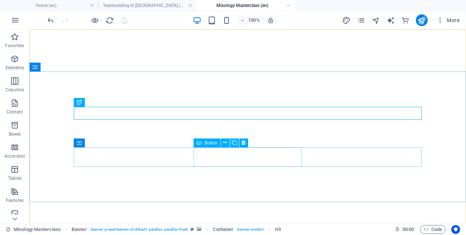
click at [210, 144] on span "Button" at bounding box center [211, 143] width 13 height 4
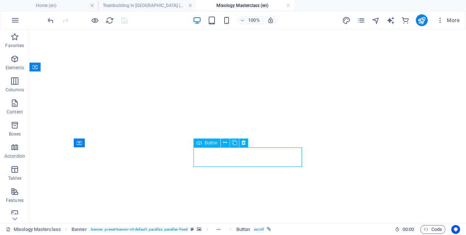
click at [210, 144] on span "Button" at bounding box center [211, 143] width 13 height 4
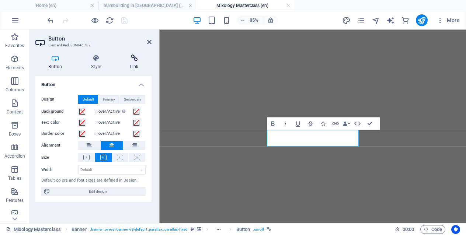
click at [134, 56] on icon at bounding box center [134, 58] width 35 height 7
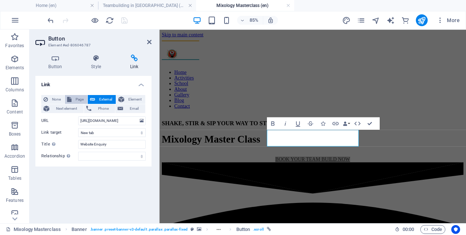
click at [84, 96] on span "Page" at bounding box center [79, 99] width 11 height 9
select select
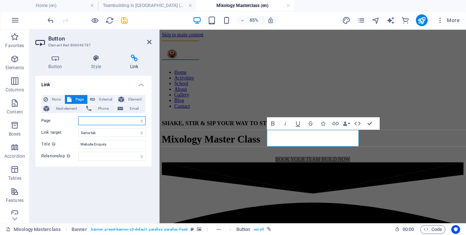
click at [89, 120] on select "Home Blog Gallery Corporate Team Drumming Corporate Fun Day Mixology Masterclas…" at bounding box center [111, 121] width 67 height 9
select select "26"
click at [78, 117] on select "Home Blog Gallery Corporate Team Drumming Corporate Fun Day Mixology Masterclas…" at bounding box center [111, 121] width 67 height 9
click at [123, 19] on icon "save" at bounding box center [124, 20] width 8 height 8
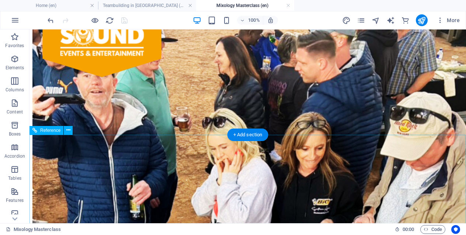
scroll to position [799, 0]
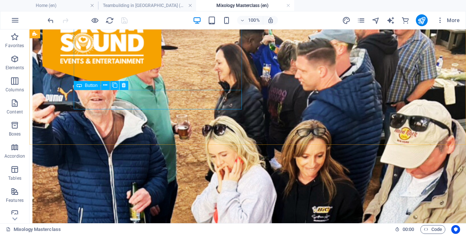
click at [93, 86] on span "Button" at bounding box center [91, 85] width 13 height 4
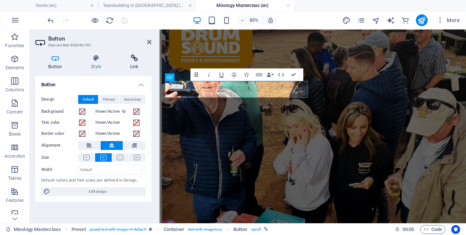
click at [138, 56] on icon at bounding box center [134, 58] width 35 height 7
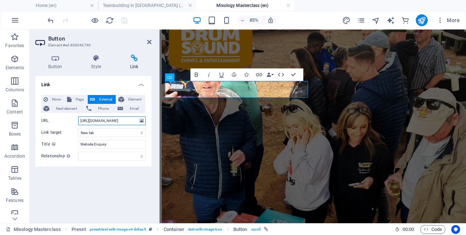
click at [105, 121] on input "https://forms.gle/vip8TFF9nxZGQWz79" at bounding box center [111, 121] width 67 height 9
click at [78, 100] on span "Page" at bounding box center [79, 99] width 11 height 9
select select
click at [100, 121] on select "Home Blog Gallery Corporate Team Drumming Corporate Fun Day Mixology Masterclas…" at bounding box center [111, 121] width 67 height 9
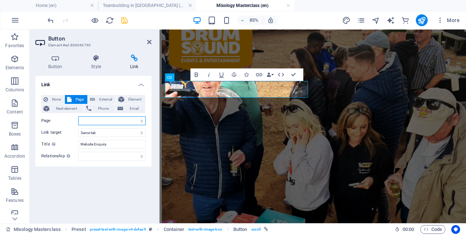
select select "26"
click at [78, 117] on select "Home Blog Gallery Corporate Team Drumming Corporate Fun Day Mixology Masterclas…" at bounding box center [111, 121] width 67 height 9
click at [123, 22] on icon "save" at bounding box center [124, 20] width 8 height 8
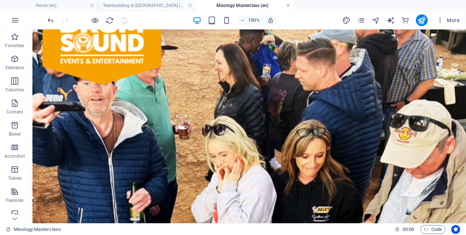
click at [287, 6] on link at bounding box center [288, 5] width 4 height 7
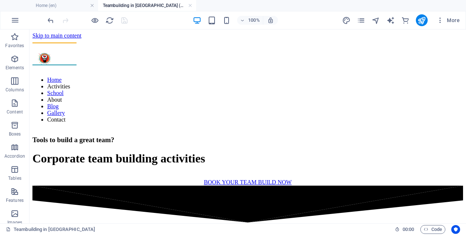
scroll to position [999, 0]
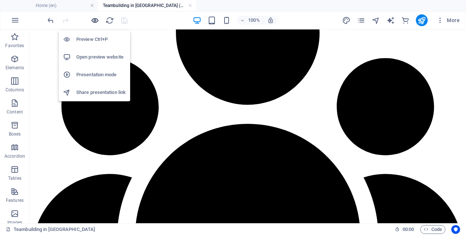
click at [94, 19] on icon "button" at bounding box center [95, 20] width 8 height 8
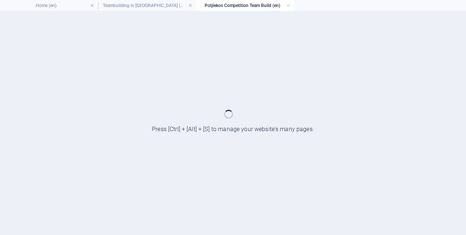
click at [324, 165] on div at bounding box center [233, 123] width 466 height 224
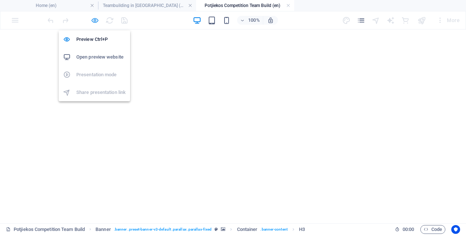
click at [96, 21] on icon "button" at bounding box center [95, 20] width 8 height 8
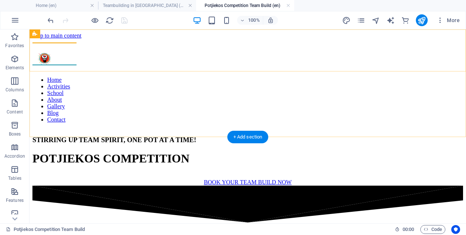
scroll to position [95, 0]
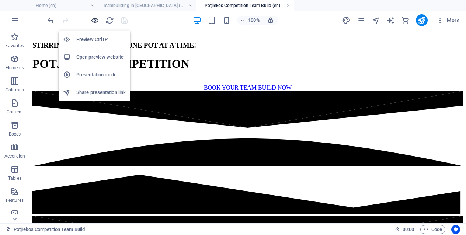
click at [95, 20] on icon "button" at bounding box center [95, 20] width 8 height 8
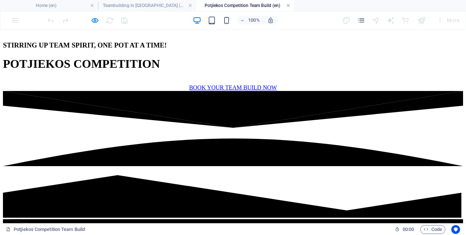
click at [287, 7] on link at bounding box center [288, 5] width 4 height 7
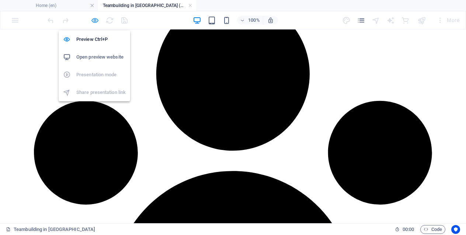
click at [93, 18] on icon "button" at bounding box center [95, 20] width 8 height 8
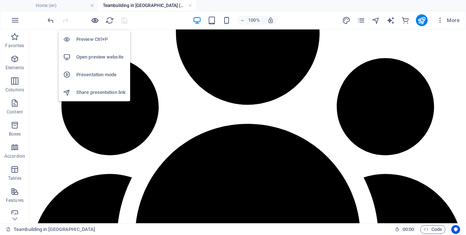
click at [95, 21] on icon "button" at bounding box center [95, 20] width 8 height 8
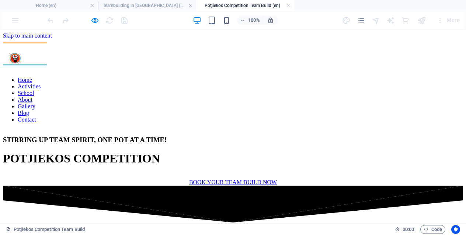
scroll to position [0, 0]
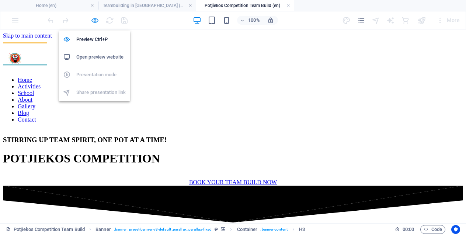
click at [96, 18] on icon "button" at bounding box center [95, 20] width 8 height 8
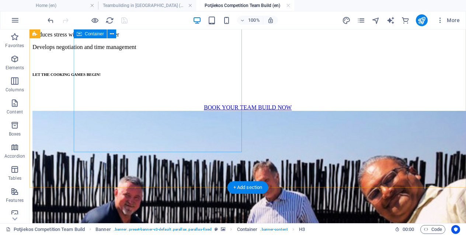
scroll to position [869, 0]
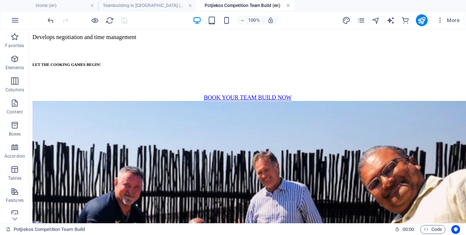
click at [288, 6] on link at bounding box center [288, 5] width 4 height 7
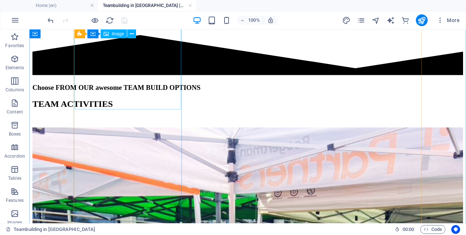
scroll to position [360, 0]
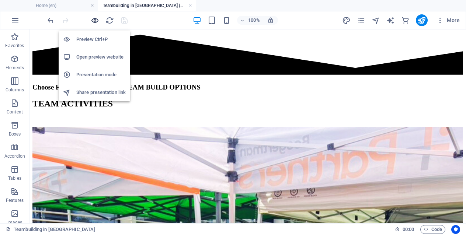
click at [94, 19] on icon "button" at bounding box center [95, 20] width 8 height 8
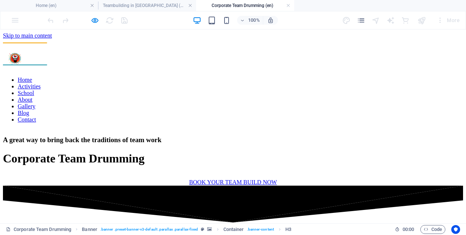
scroll to position [0, 0]
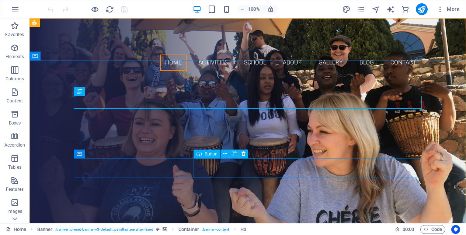
click at [211, 153] on span "Button" at bounding box center [211, 154] width 13 height 4
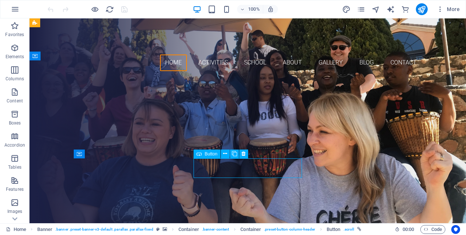
click at [209, 156] on span "Button" at bounding box center [211, 154] width 13 height 4
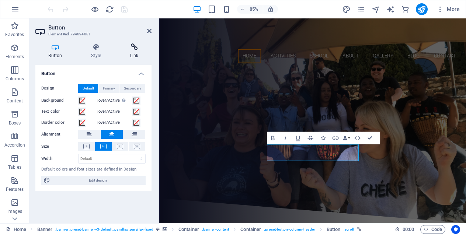
click at [132, 48] on icon at bounding box center [134, 47] width 35 height 7
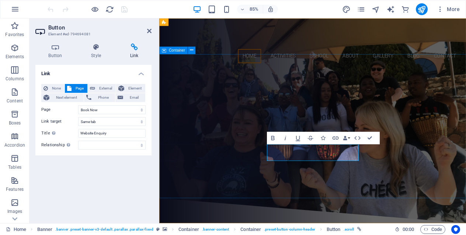
click at [223, 197] on div "Are you looking to build a great team? Affordable team building activities in J…" at bounding box center [339, 153] width 361 height 153
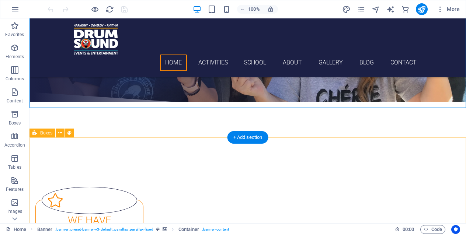
scroll to position [130, 0]
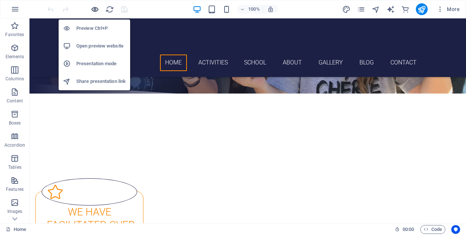
click at [95, 8] on icon "button" at bounding box center [95, 9] width 8 height 8
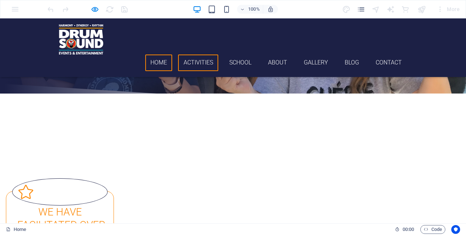
click at [193, 55] on link "Activities" at bounding box center [198, 63] width 40 height 17
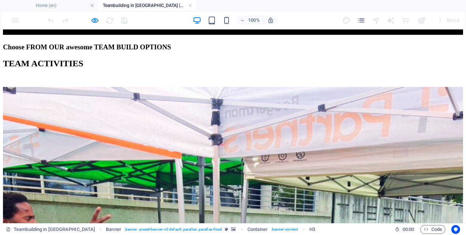
scroll to position [415, 0]
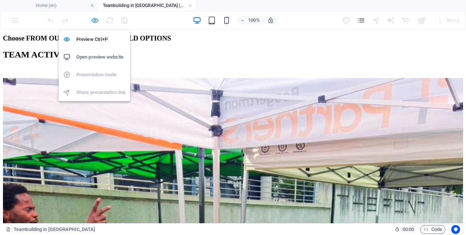
click at [96, 20] on icon "button" at bounding box center [95, 20] width 8 height 8
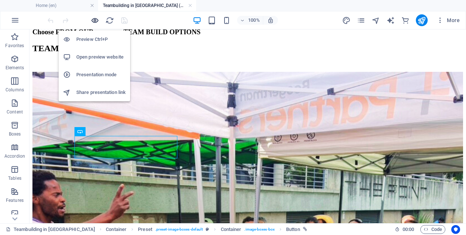
click at [98, 21] on icon "button" at bounding box center [95, 20] width 8 height 8
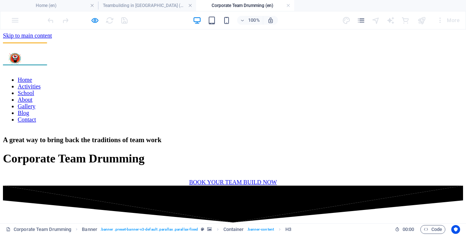
scroll to position [0, 0]
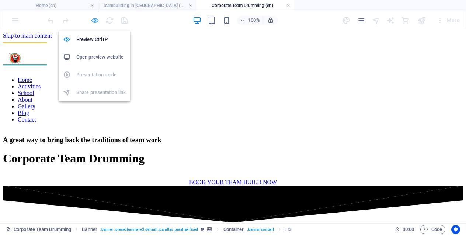
click at [94, 21] on icon "button" at bounding box center [95, 20] width 8 height 8
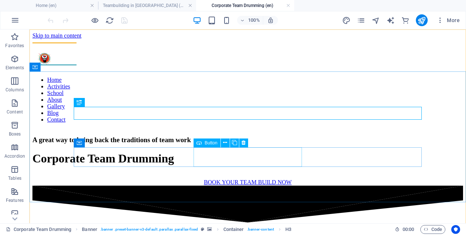
click at [209, 143] on span "Button" at bounding box center [211, 143] width 13 height 4
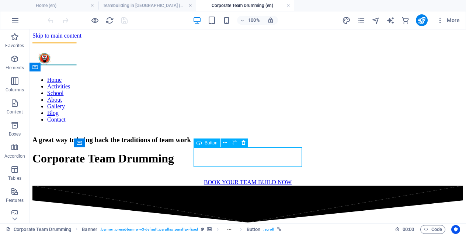
click at [209, 143] on span "Button" at bounding box center [211, 143] width 13 height 4
select select "26"
select select
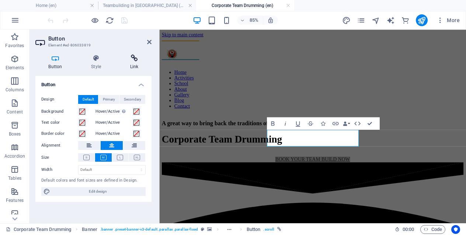
click at [130, 62] on icon at bounding box center [134, 58] width 35 height 7
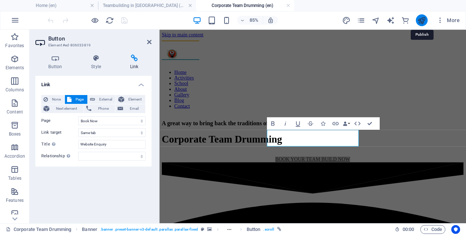
click at [422, 24] on icon "publish" at bounding box center [421, 20] width 8 height 8
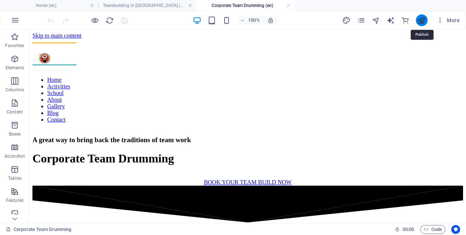
click at [422, 24] on icon "publish" at bounding box center [421, 20] width 8 height 8
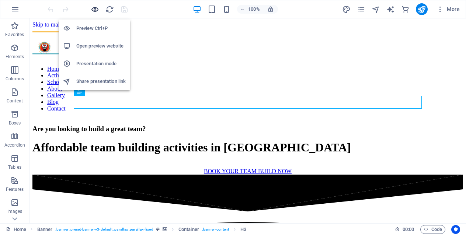
click at [96, 10] on icon "button" at bounding box center [95, 9] width 8 height 8
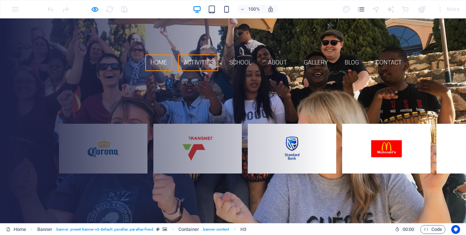
click at [192, 55] on link "Activities" at bounding box center [198, 63] width 40 height 17
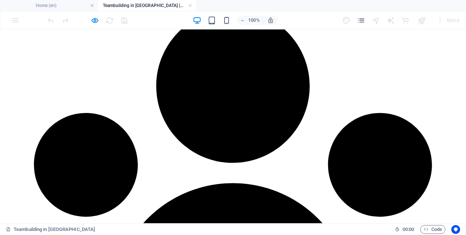
scroll to position [1021, 0]
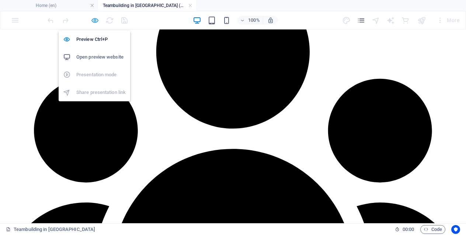
click at [94, 21] on icon "button" at bounding box center [95, 20] width 8 height 8
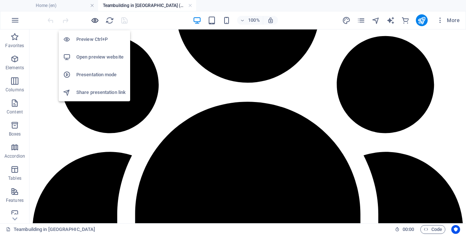
click at [94, 21] on icon "button" at bounding box center [95, 20] width 8 height 8
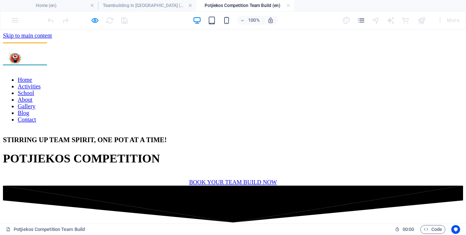
scroll to position [0, 0]
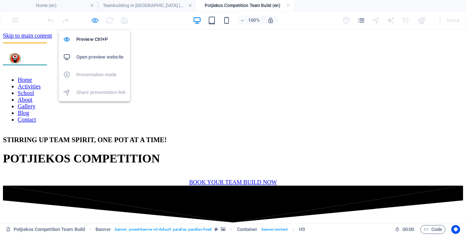
click at [91, 20] on icon "button" at bounding box center [95, 20] width 8 height 8
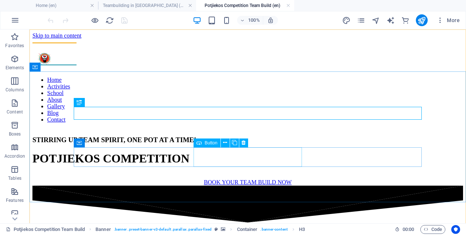
click at [212, 143] on span "Button" at bounding box center [211, 143] width 13 height 4
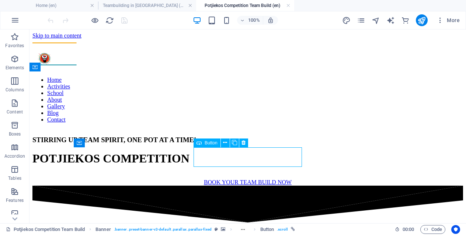
click at [212, 143] on span "Button" at bounding box center [211, 143] width 13 height 4
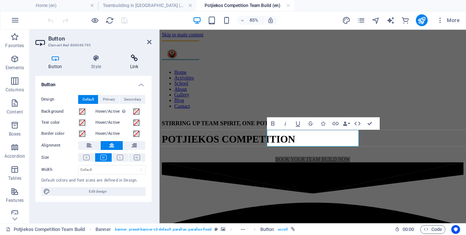
click at [134, 61] on icon at bounding box center [134, 58] width 35 height 7
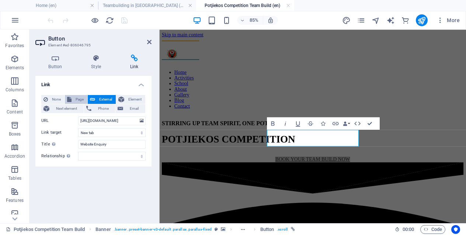
click at [81, 97] on span "Page" at bounding box center [79, 99] width 11 height 9
select select
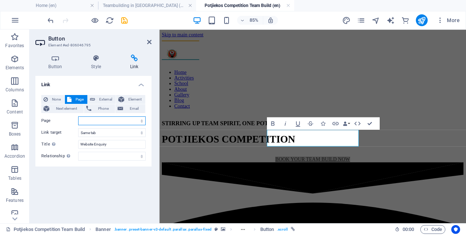
click at [97, 121] on select "Home Blog Gallery Corporate Team Drumming Corporate Fun Day Mixology Masterclas…" at bounding box center [111, 121] width 67 height 9
select select "26"
click at [78, 117] on select "Home Blog Gallery Corporate Team Drumming Corporate Fun Day Mixology Masterclas…" at bounding box center [111, 121] width 67 height 9
click at [124, 22] on icon "save" at bounding box center [124, 20] width 8 height 8
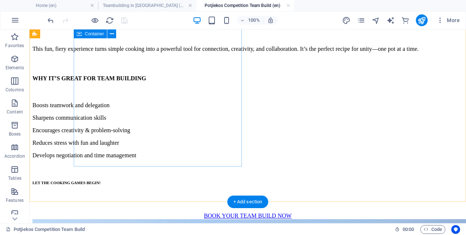
scroll to position [752, 0]
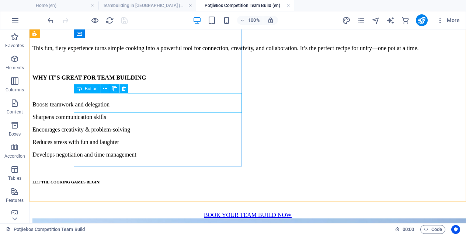
click at [93, 89] on span "Button" at bounding box center [91, 89] width 13 height 4
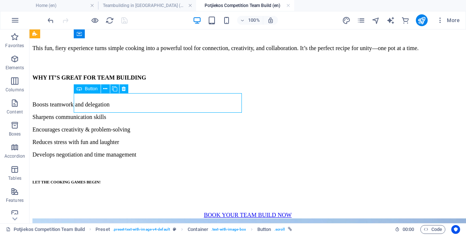
click at [93, 89] on span "Button" at bounding box center [91, 89] width 13 height 4
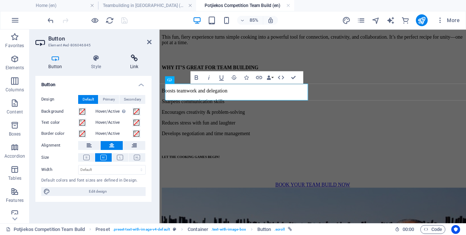
click at [135, 63] on h4 "Link" at bounding box center [134, 62] width 35 height 15
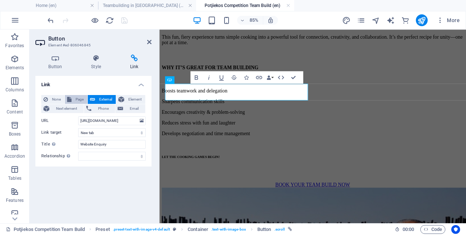
click at [79, 96] on span "Page" at bounding box center [79, 99] width 11 height 9
select select
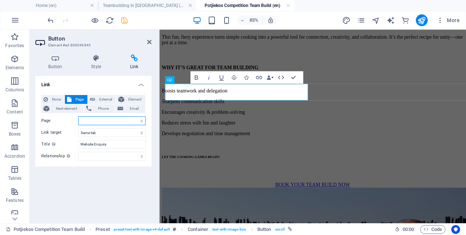
click at [107, 119] on select "Home Blog Gallery Corporate Team Drumming Corporate Fun Day Mixology Masterclas…" at bounding box center [111, 121] width 67 height 9
select select "26"
click at [78, 117] on select "Home Blog Gallery Corporate Team Drumming Corporate Fun Day Mixology Masterclas…" at bounding box center [111, 121] width 67 height 9
click at [124, 22] on icon "save" at bounding box center [124, 20] width 8 height 8
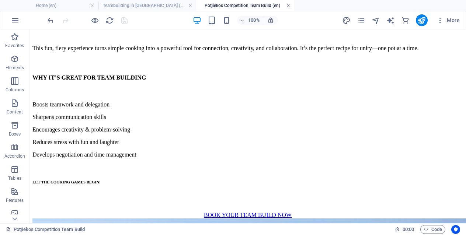
click at [288, 4] on link at bounding box center [288, 5] width 4 height 7
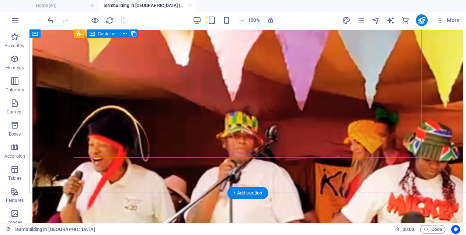
scroll to position [1454, 0]
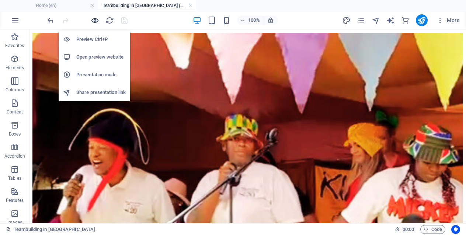
click at [97, 23] on icon "button" at bounding box center [95, 20] width 8 height 8
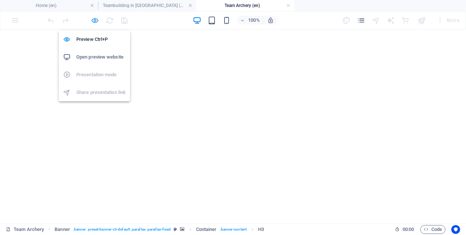
click at [93, 20] on icon "button" at bounding box center [95, 20] width 8 height 8
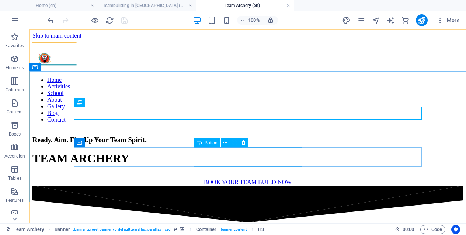
click at [212, 143] on span "Button" at bounding box center [211, 143] width 13 height 4
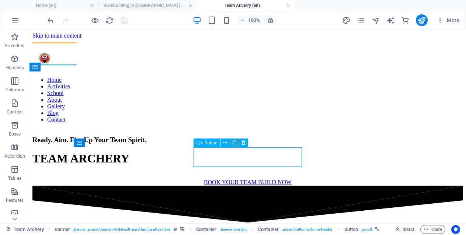
click at [212, 143] on span "Button" at bounding box center [211, 143] width 13 height 4
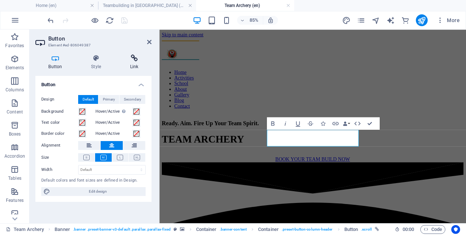
click at [133, 63] on h4 "Link" at bounding box center [134, 62] width 35 height 15
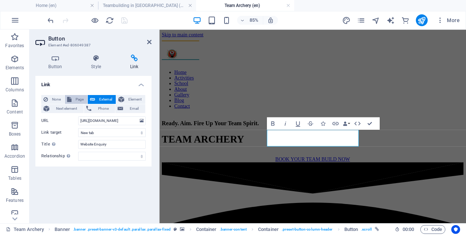
click at [79, 99] on span "Page" at bounding box center [79, 99] width 11 height 9
select select
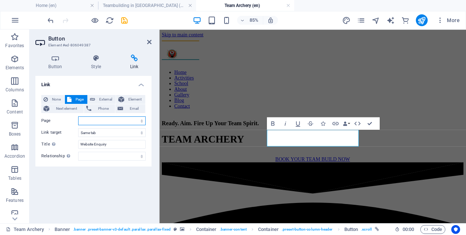
click at [103, 124] on select "Home Blog Gallery Corporate Team Drumming Corporate Fun Day Mixology Masterclas…" at bounding box center [111, 121] width 67 height 9
select select "26"
click at [78, 117] on select "Home Blog Gallery Corporate Team Drumming Corporate Fun Day Mixology Masterclas…" at bounding box center [111, 121] width 67 height 9
click at [125, 21] on icon "save" at bounding box center [124, 20] width 8 height 8
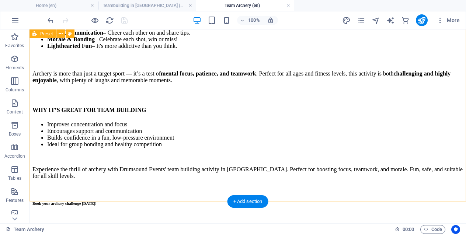
scroll to position [556, 0]
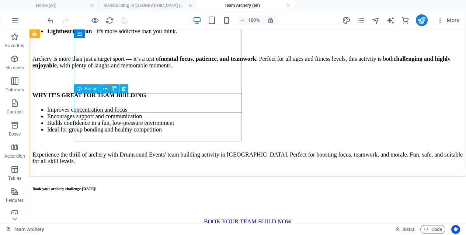
click at [90, 88] on span "Button" at bounding box center [91, 89] width 13 height 4
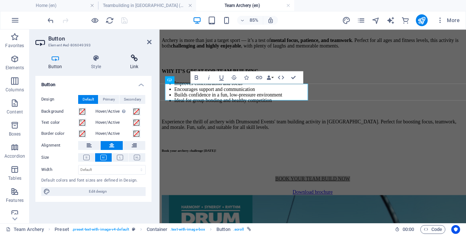
click at [139, 61] on icon at bounding box center [134, 58] width 35 height 7
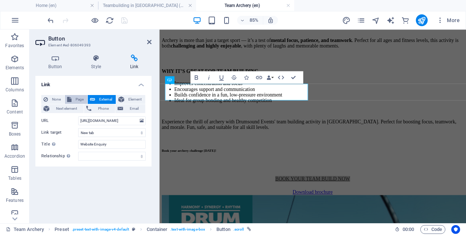
click at [78, 97] on span "Page" at bounding box center [79, 99] width 11 height 9
select select
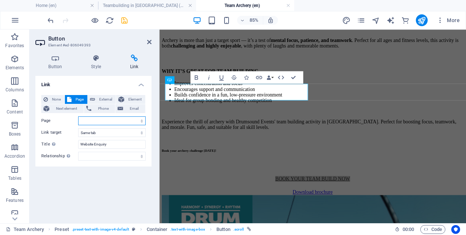
click at [133, 122] on select "Home Blog Gallery Corporate Team Drumming Corporate Fun Day Mixology Masterclas…" at bounding box center [111, 121] width 67 height 9
select select "26"
click at [78, 117] on select "Home Blog Gallery Corporate Team Drumming Corporate Fun Day Mixology Masterclas…" at bounding box center [111, 121] width 67 height 9
click at [126, 21] on icon "save" at bounding box center [124, 20] width 8 height 8
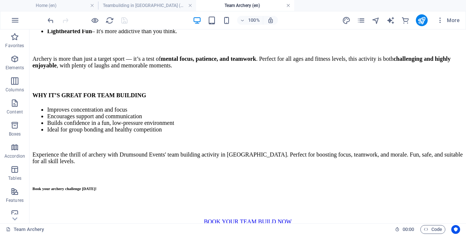
click at [287, 4] on link at bounding box center [288, 5] width 4 height 7
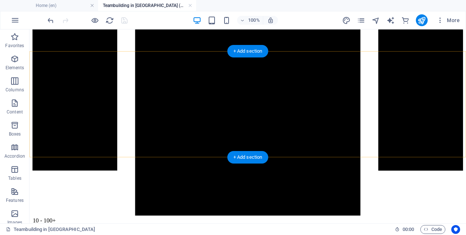
scroll to position [2221, 0]
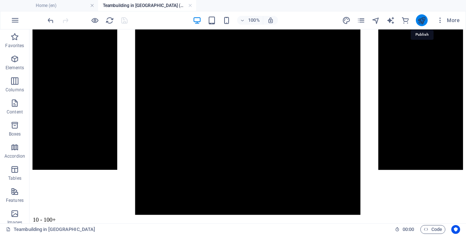
click at [418, 20] on icon "publish" at bounding box center [421, 20] width 8 height 8
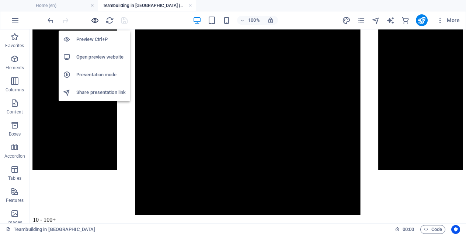
click at [95, 19] on icon "button" at bounding box center [95, 20] width 8 height 8
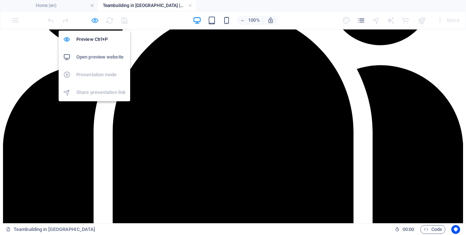
click at [94, 22] on icon "button" at bounding box center [95, 20] width 8 height 8
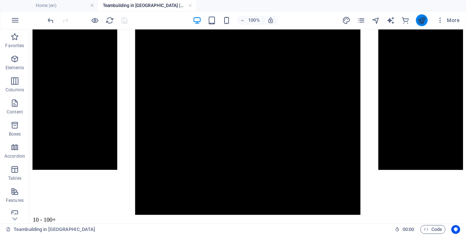
click at [421, 22] on icon "publish" at bounding box center [421, 20] width 8 height 8
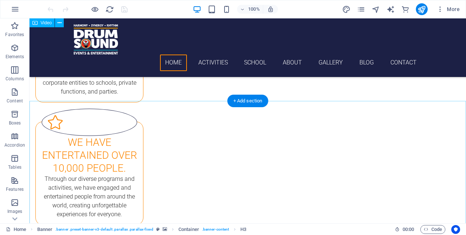
scroll to position [325, 0]
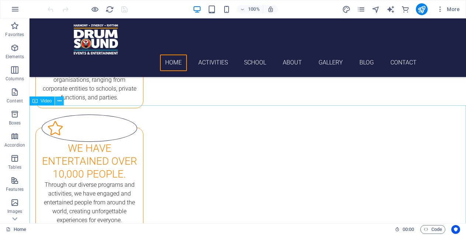
click at [59, 100] on icon at bounding box center [60, 101] width 4 height 8
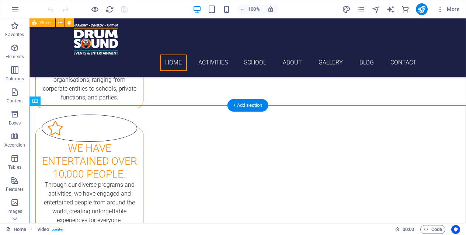
click at [162, 83] on div "We have facilitated over 5,000 events. Since [DATE], [PERSON_NAME] and his team…" at bounding box center [247, 168] width 437 height 442
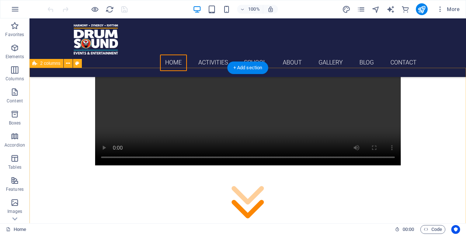
scroll to position [695, 0]
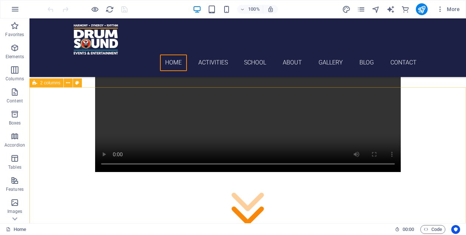
click at [53, 83] on span "2 columns" at bounding box center [50, 83] width 20 height 4
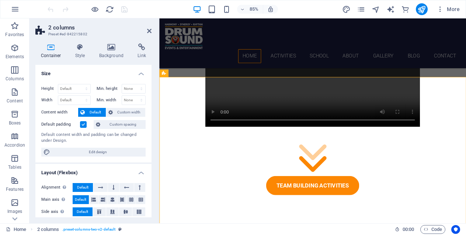
scroll to position [682, 0]
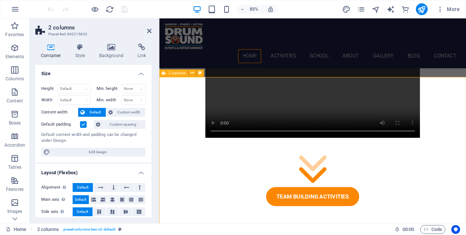
click at [149, 31] on icon at bounding box center [149, 31] width 4 height 6
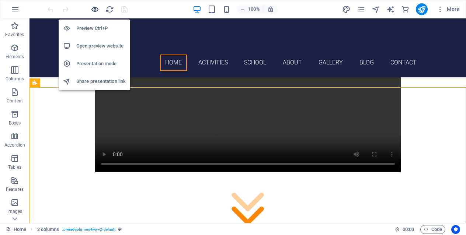
click at [94, 9] on icon "button" at bounding box center [95, 9] width 8 height 8
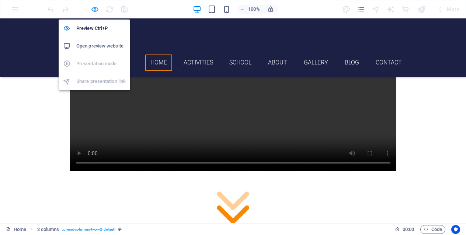
click at [94, 9] on icon "button" at bounding box center [95, 9] width 8 height 8
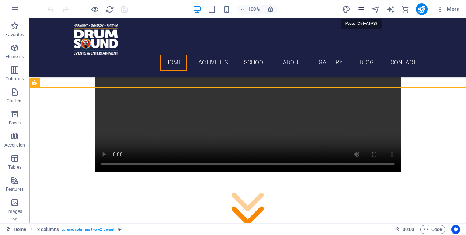
click at [363, 10] on icon "pages" at bounding box center [361, 9] width 8 height 8
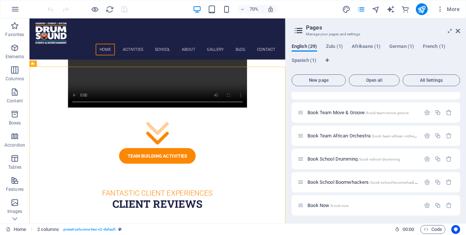
scroll to position [526, 0]
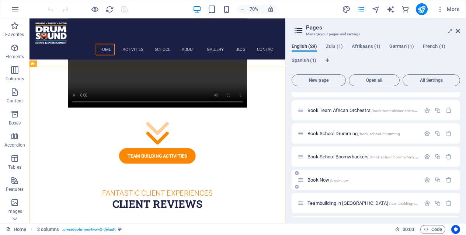
click at [318, 183] on div "Book Now /book-now" at bounding box center [359, 180] width 123 height 8
click at [317, 179] on span "Book Now /book-now" at bounding box center [328, 180] width 41 height 6
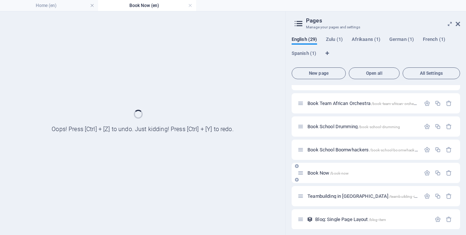
click at [317, 179] on div "Book Now /book-now" at bounding box center [376, 173] width 169 height 20
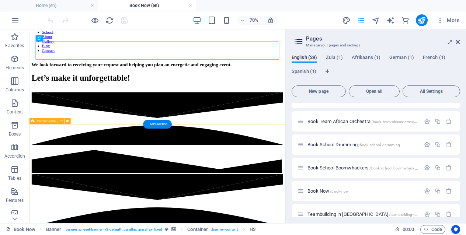
scroll to position [60, 0]
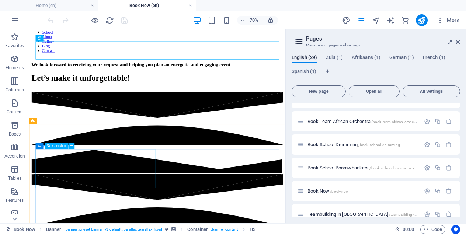
click at [59, 146] on span "Checkbox" at bounding box center [59, 146] width 14 height 3
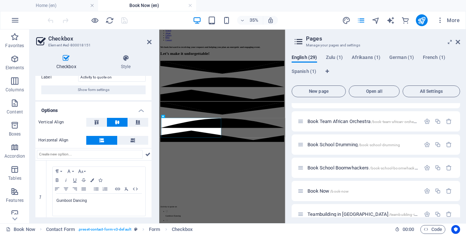
scroll to position [0, 0]
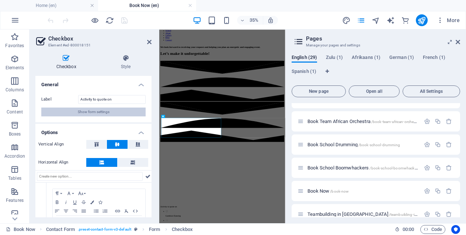
click at [87, 116] on span "Show form settings" at bounding box center [94, 112] width 32 height 9
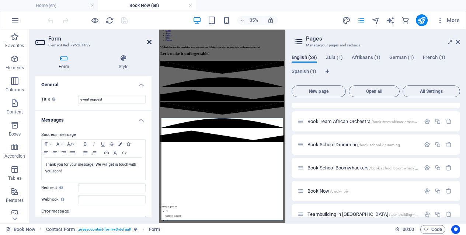
click at [149, 42] on icon at bounding box center [149, 42] width 4 height 6
